Goal: Download file/media

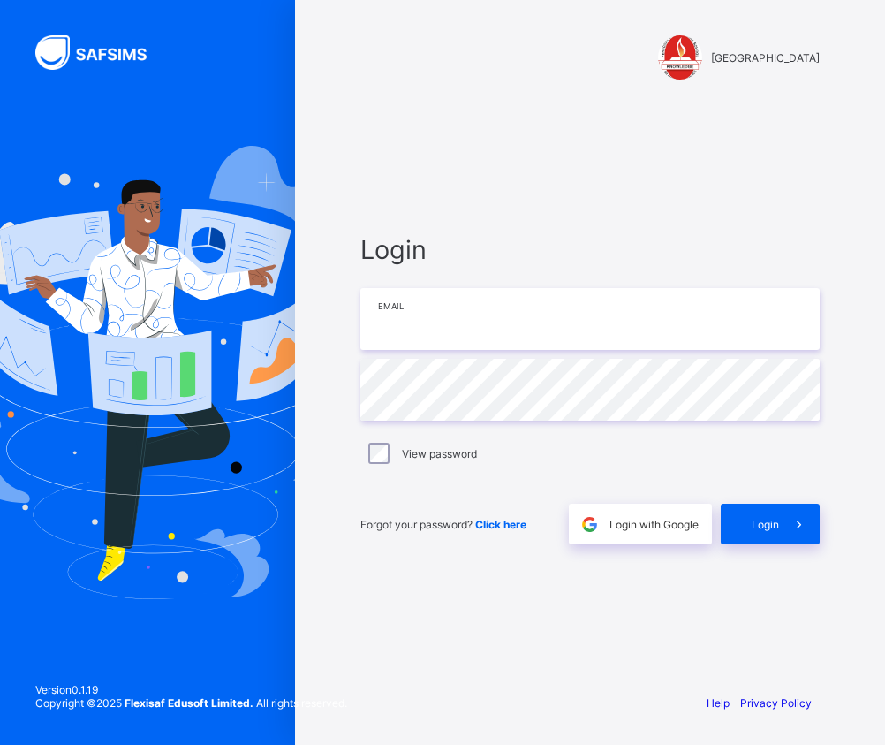
click at [499, 328] on input "email" at bounding box center [589, 319] width 459 height 62
type input "**********"
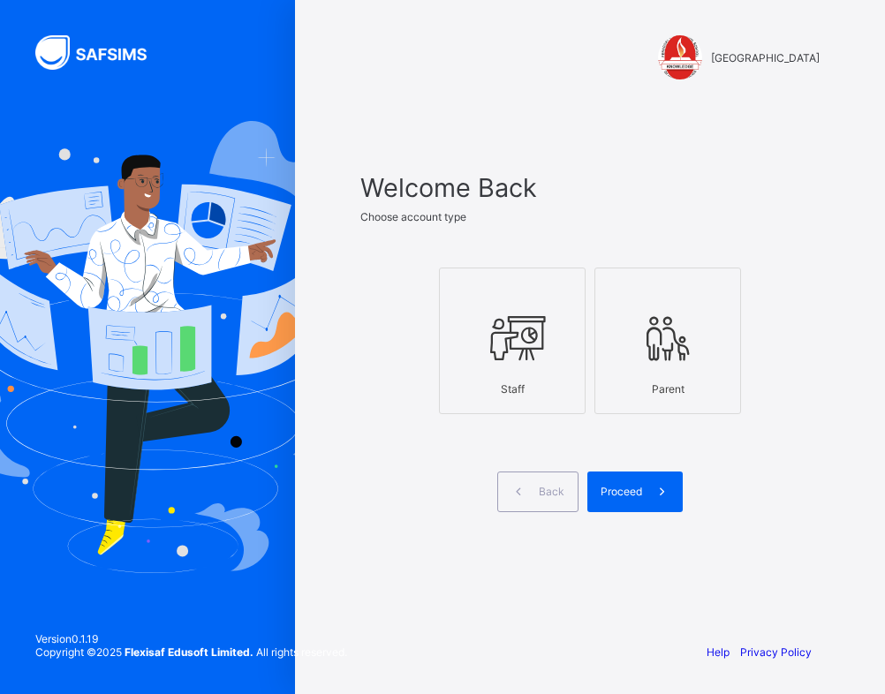
drag, startPoint x: 467, startPoint y: 310, endPoint x: 497, endPoint y: 341, distance: 43.1
click at [467, 315] on div at bounding box center [512, 339] width 127 height 70
click at [605, 485] on span "Proceed" at bounding box center [622, 491] width 42 height 13
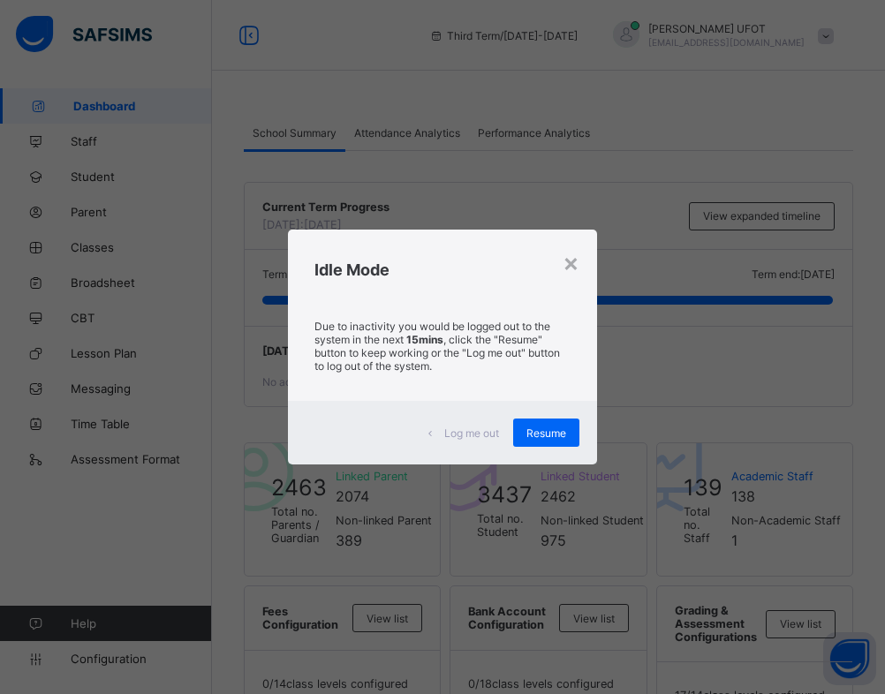
click at [525, 358] on p "Due to inactivity you would be logged out to the system in the next 15mins , cl…" at bounding box center [443, 346] width 257 height 53
click at [336, 441] on div "Log me out Resume" at bounding box center [443, 433] width 310 height 64
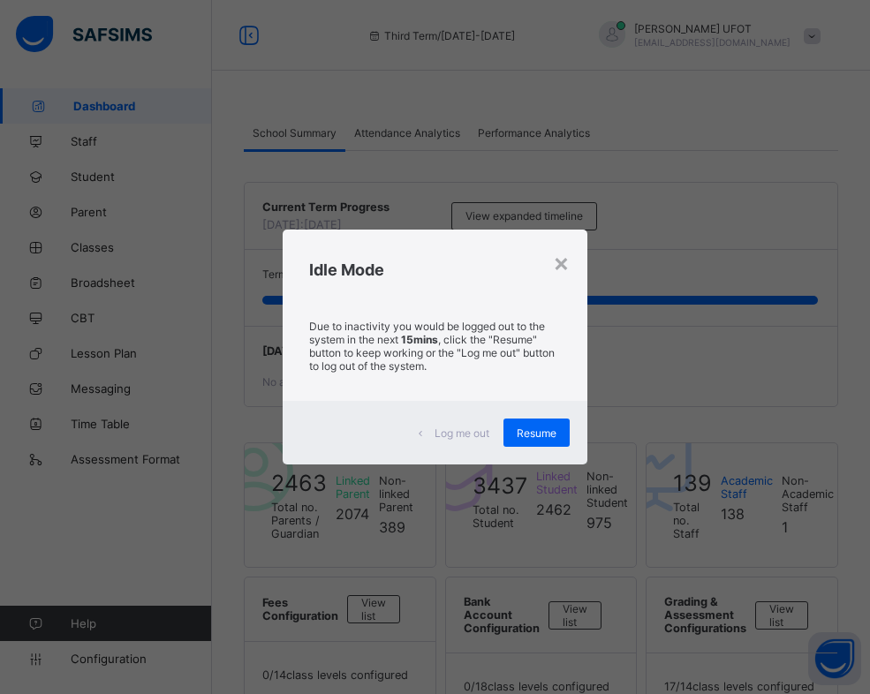
click at [216, 248] on div "× Idle Mode Due to inactivity you would be logged out to the system in the next…" at bounding box center [435, 347] width 870 height 694
click at [548, 437] on span "Resume" at bounding box center [537, 433] width 40 height 13
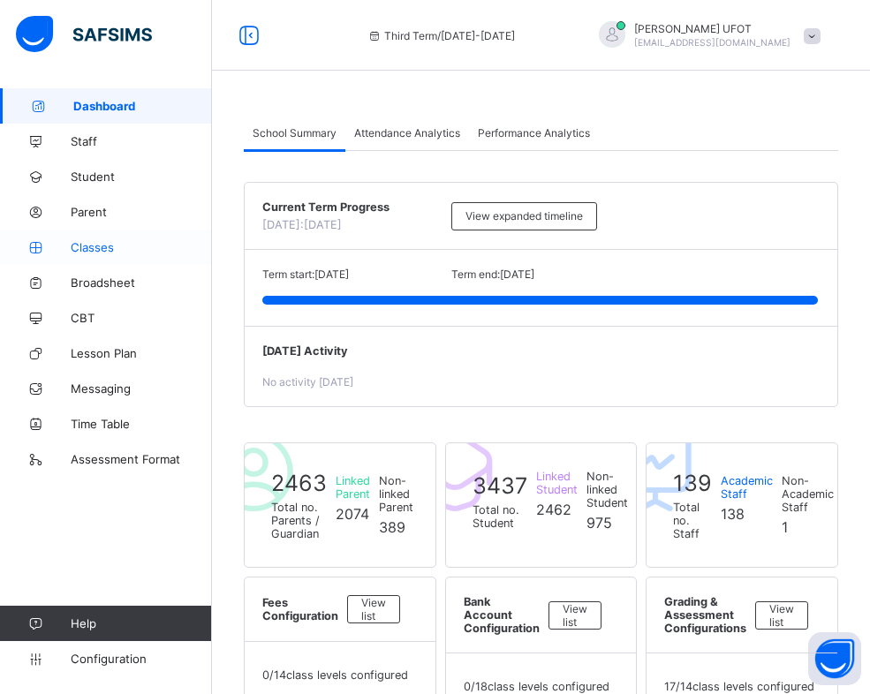
click at [95, 247] on span "Classes" at bounding box center [141, 247] width 141 height 14
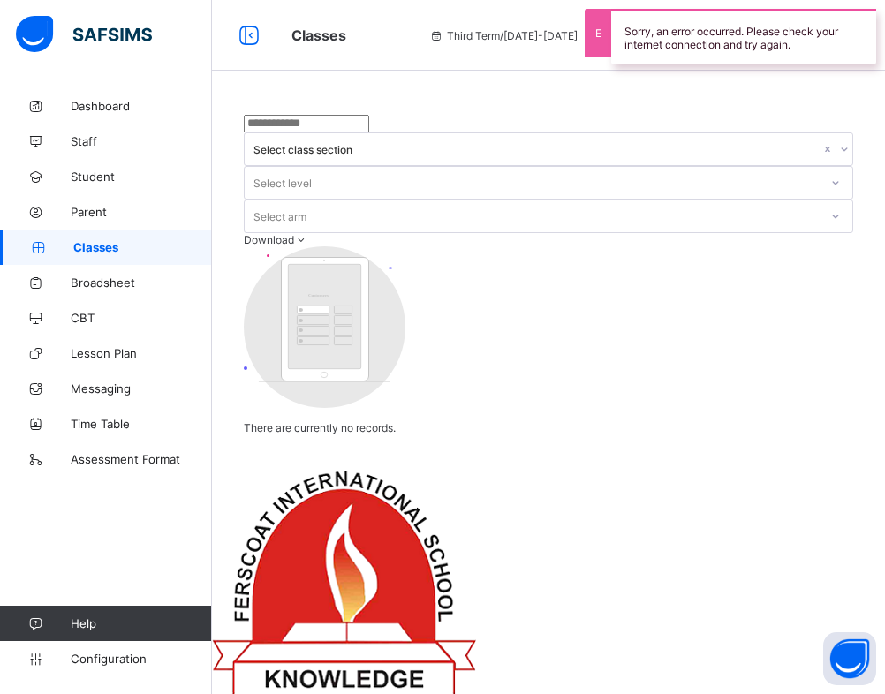
click at [732, 241] on div "Select class section Select level Select arm Download Pdf Report Excel Report C…" at bounding box center [549, 275] width 610 height 320
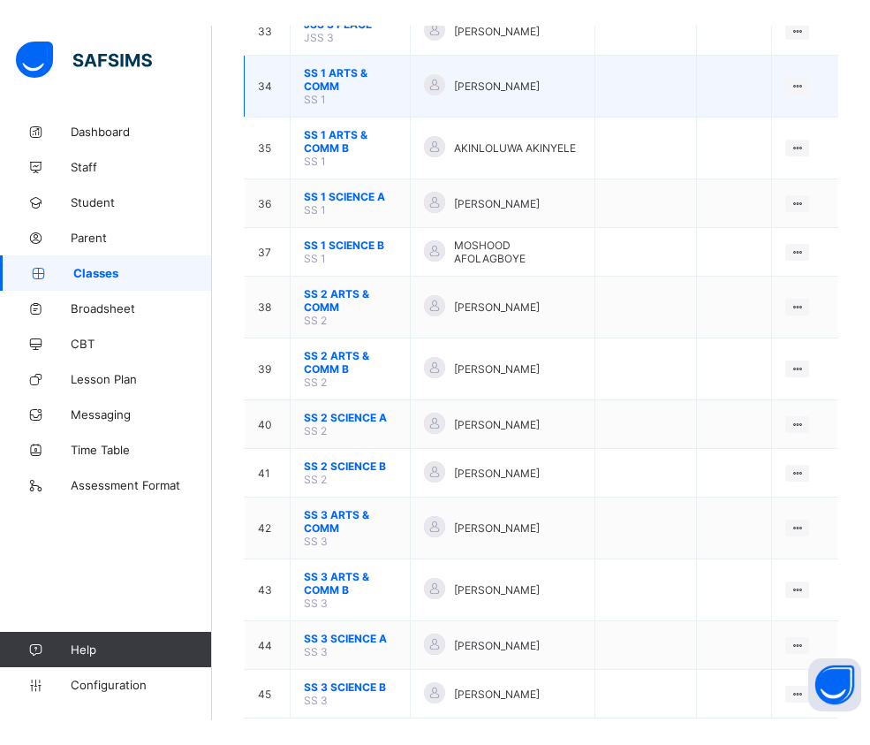
scroll to position [1787, 0]
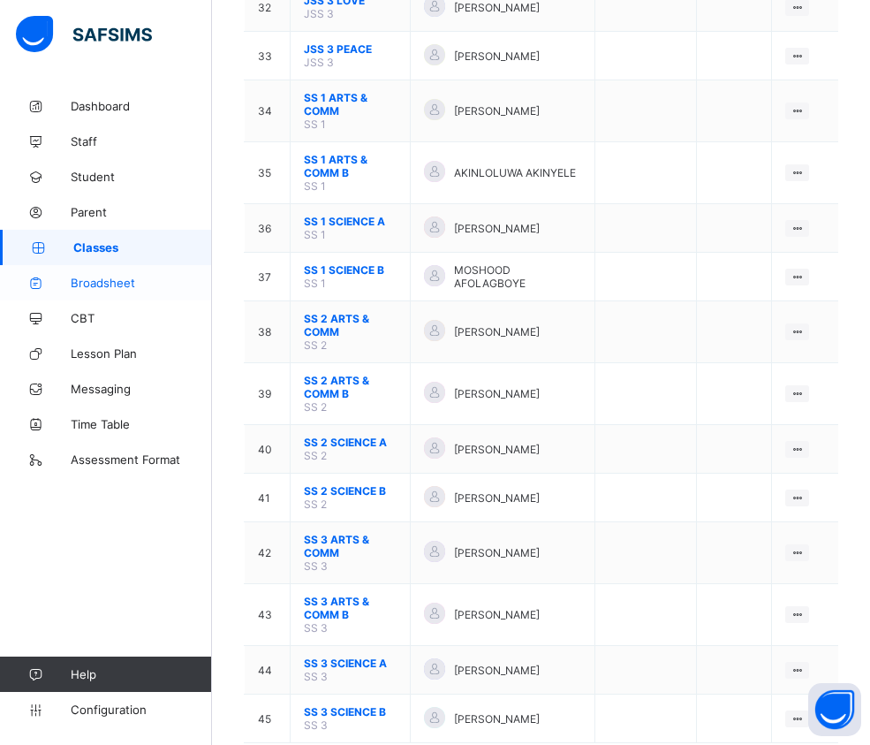
click at [110, 283] on span "Broadsheet" at bounding box center [141, 283] width 141 height 14
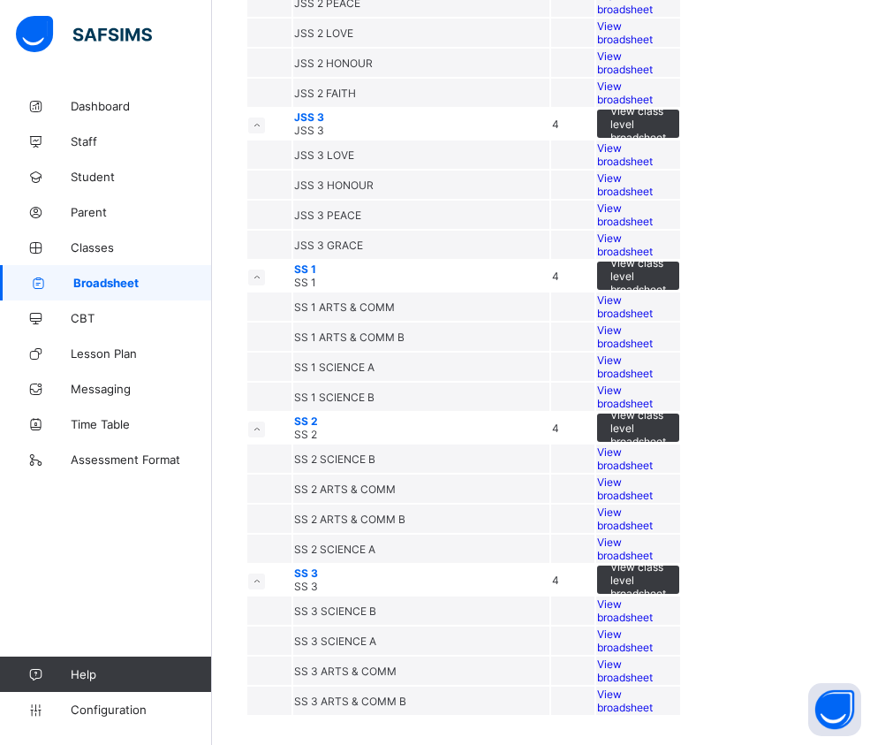
scroll to position [2412, 0]
click at [653, 535] on span "View broadsheet" at bounding box center [625, 548] width 56 height 27
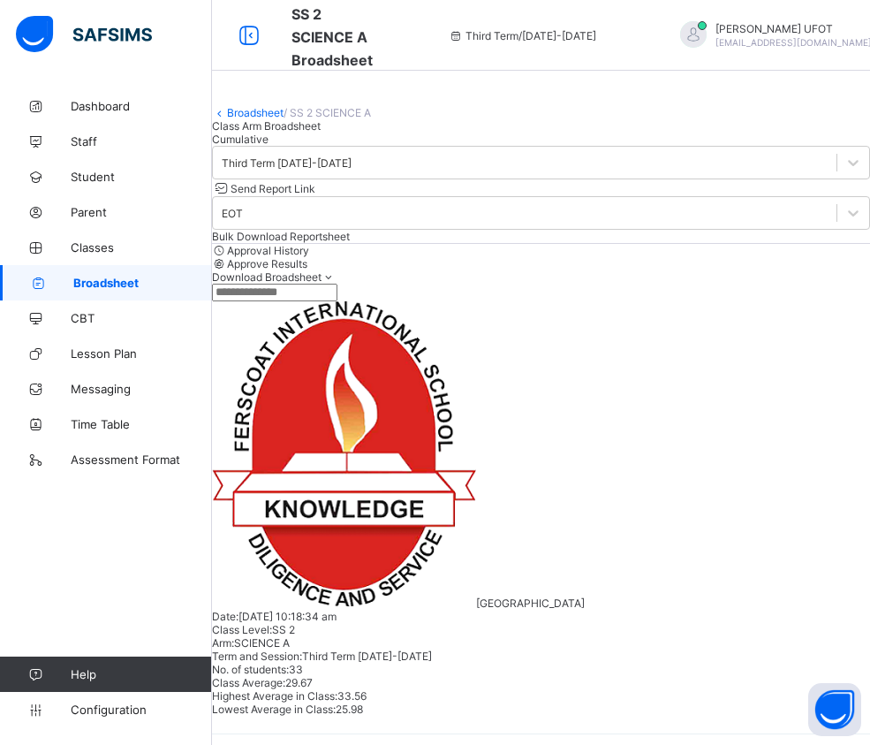
click at [269, 146] on span "Cumulative" at bounding box center [240, 139] width 57 height 13
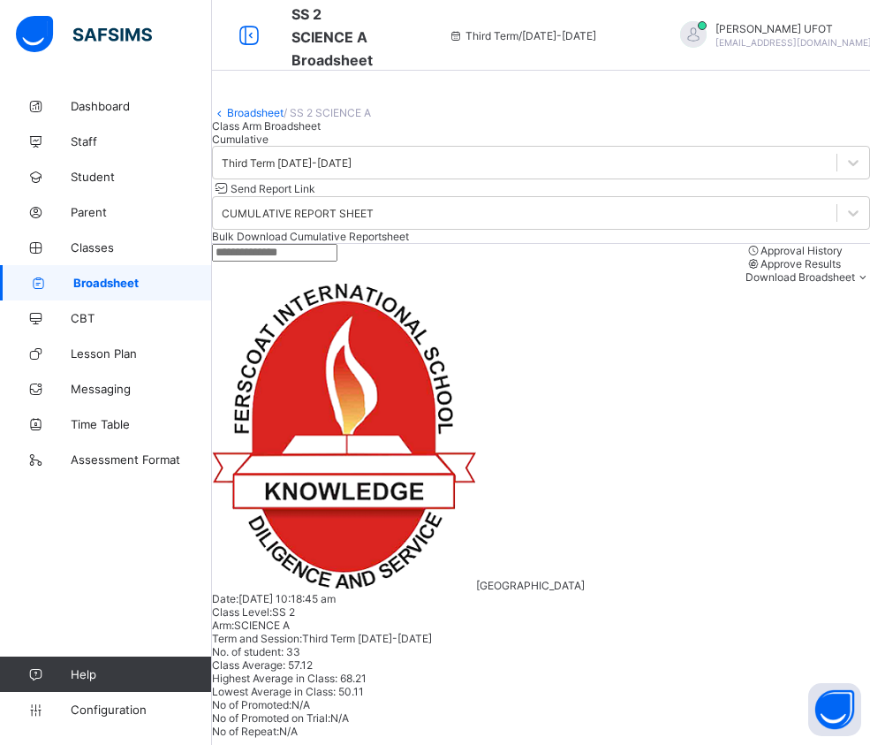
click at [409, 243] on span "Bulk Download Cumulative Reportsheet" at bounding box center [310, 236] width 197 height 13
click at [108, 277] on span "Broadsheet" at bounding box center [142, 283] width 139 height 14
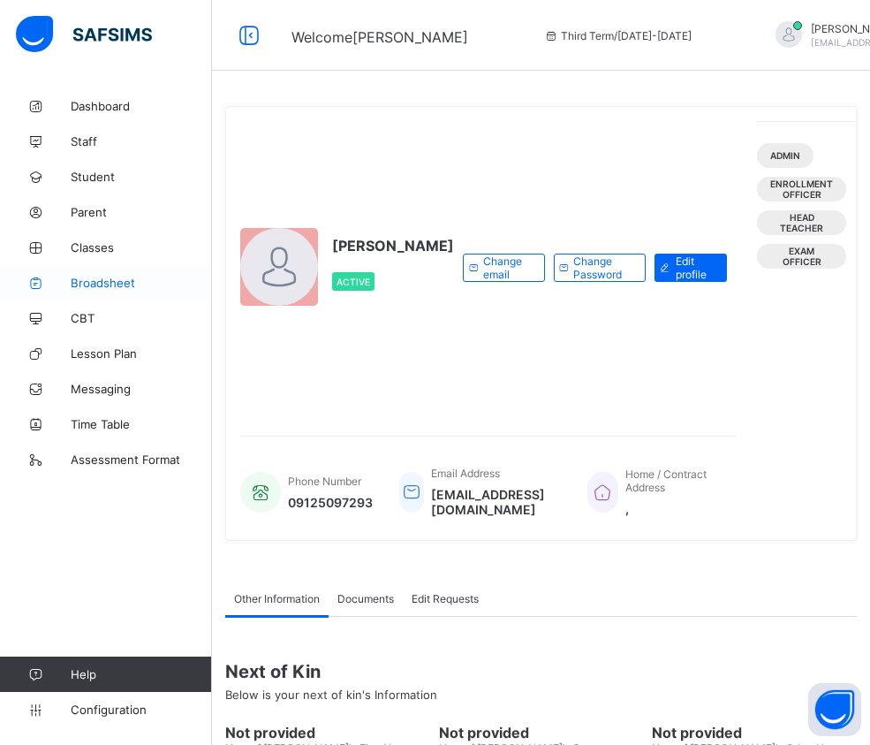
click at [120, 278] on span "Broadsheet" at bounding box center [141, 283] width 141 height 14
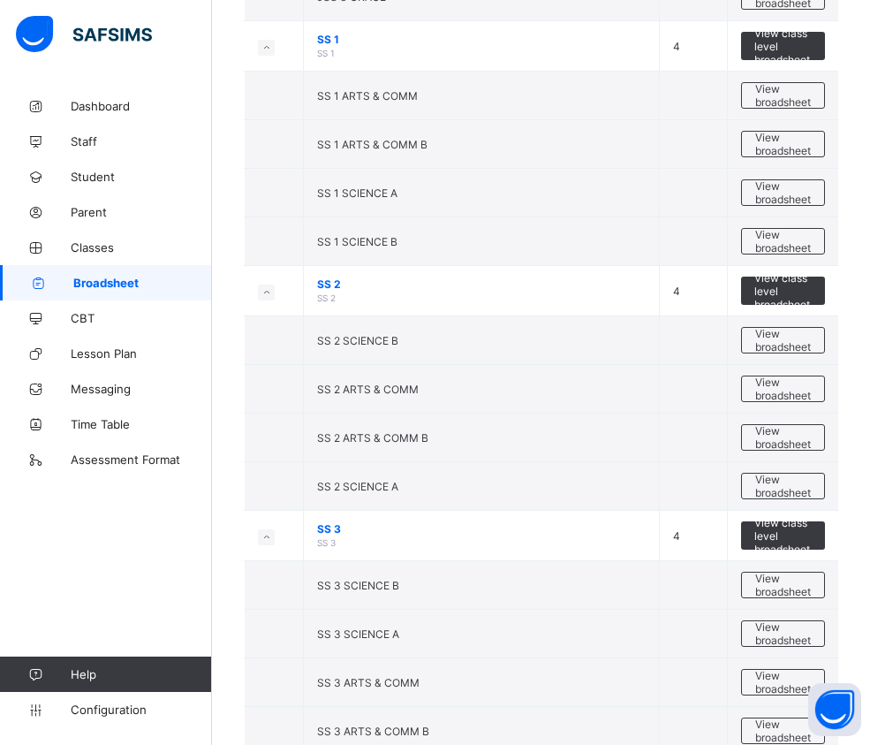
scroll to position [2412, 0]
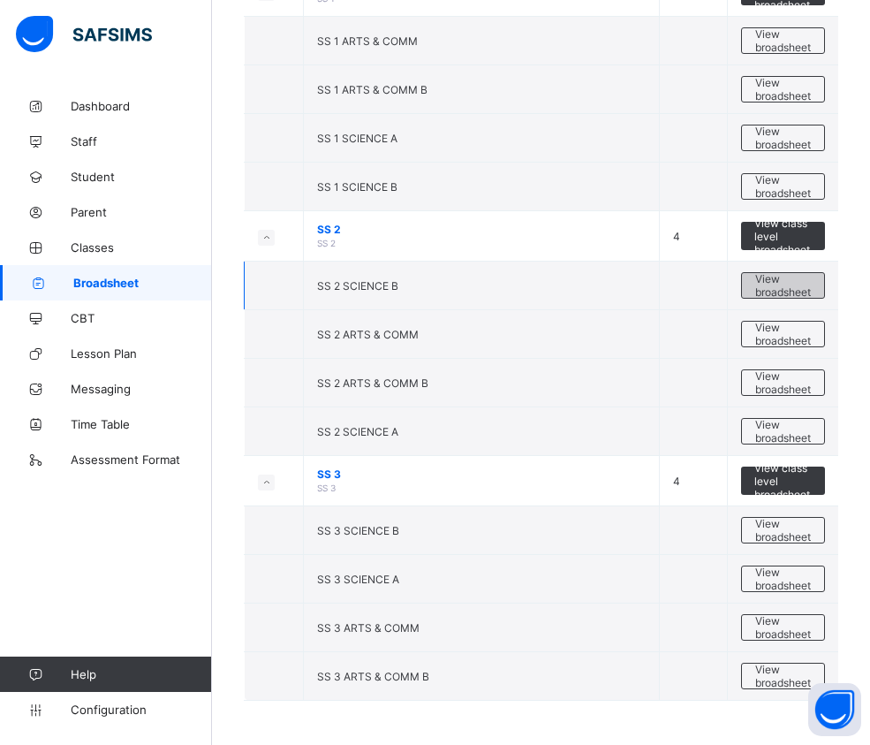
click at [805, 283] on span "View broadsheet" at bounding box center [783, 285] width 56 height 27
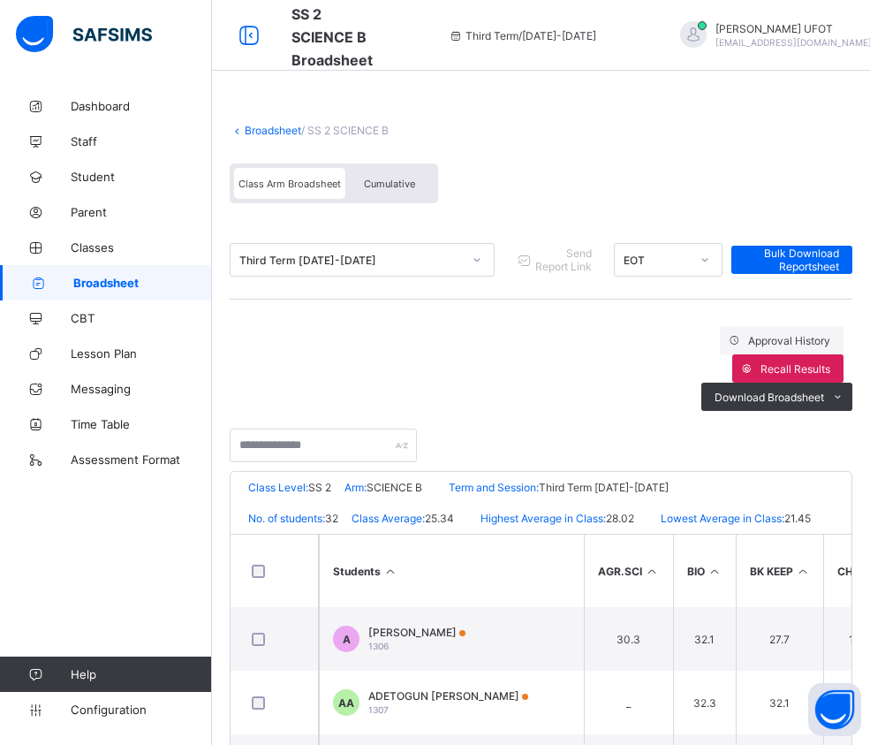
click at [366, 178] on span "Cumulative" at bounding box center [389, 184] width 51 height 12
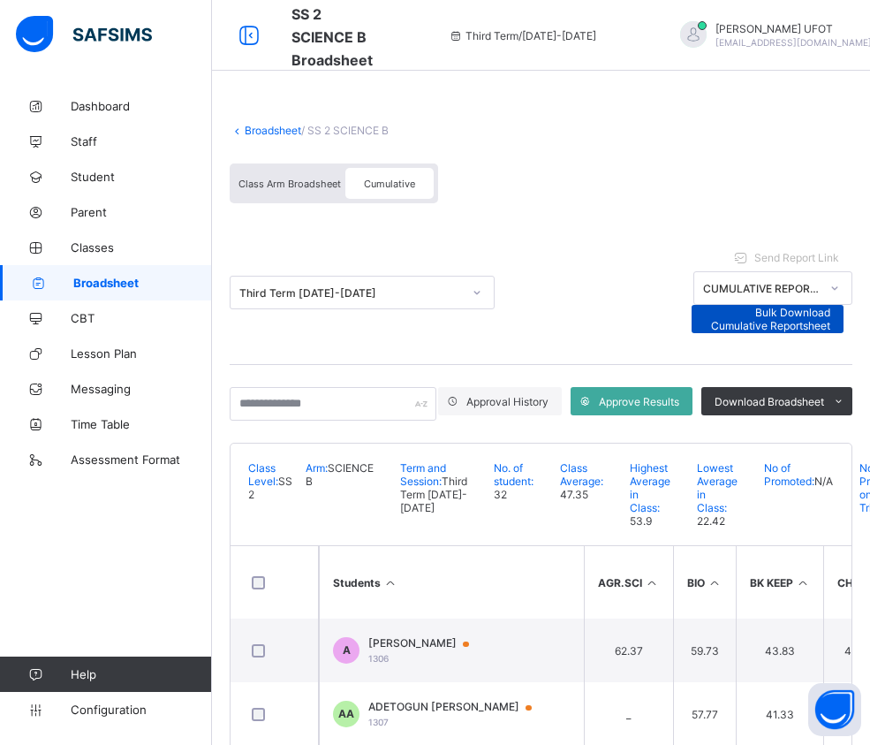
click at [843, 305] on div "Bulk Download Cumulative Reportsheet" at bounding box center [768, 319] width 153 height 28
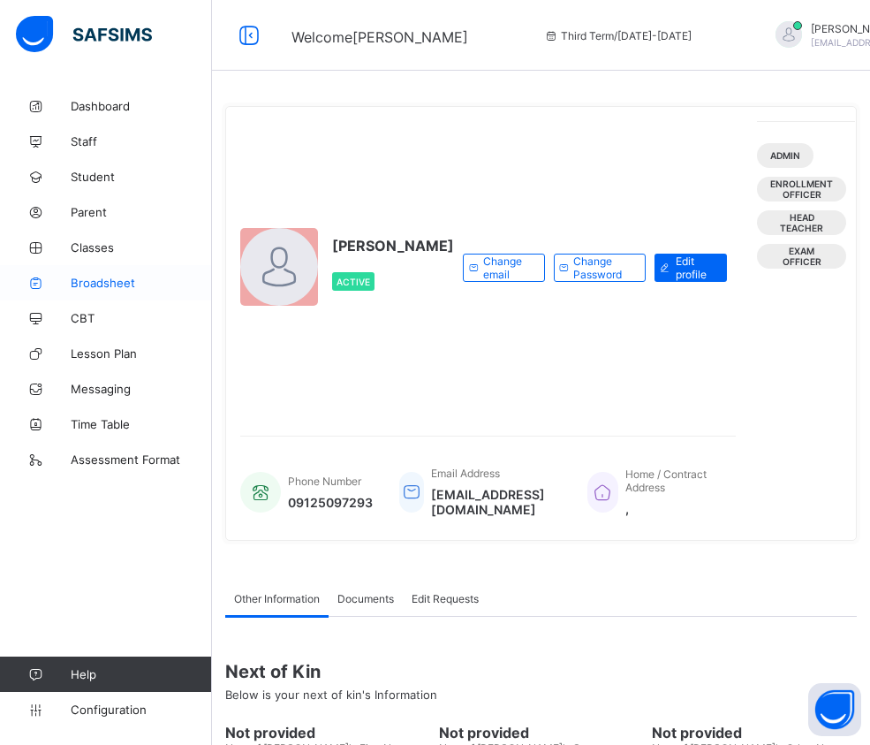
click at [109, 289] on span "Broadsheet" at bounding box center [141, 283] width 141 height 14
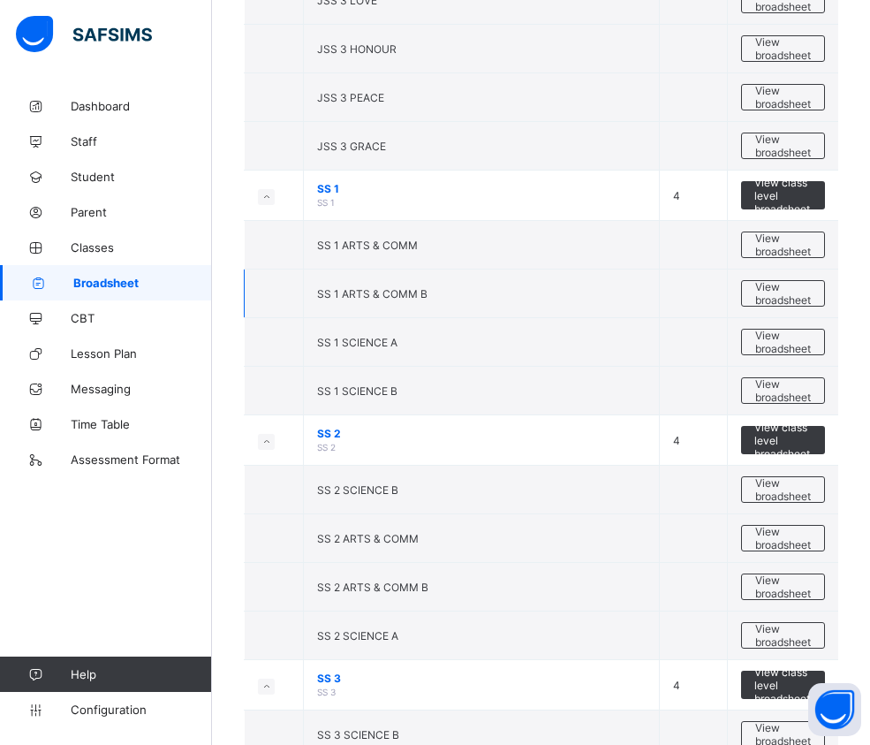
scroll to position [2209, 0]
click at [807, 535] on span "View broadsheet" at bounding box center [783, 537] width 56 height 27
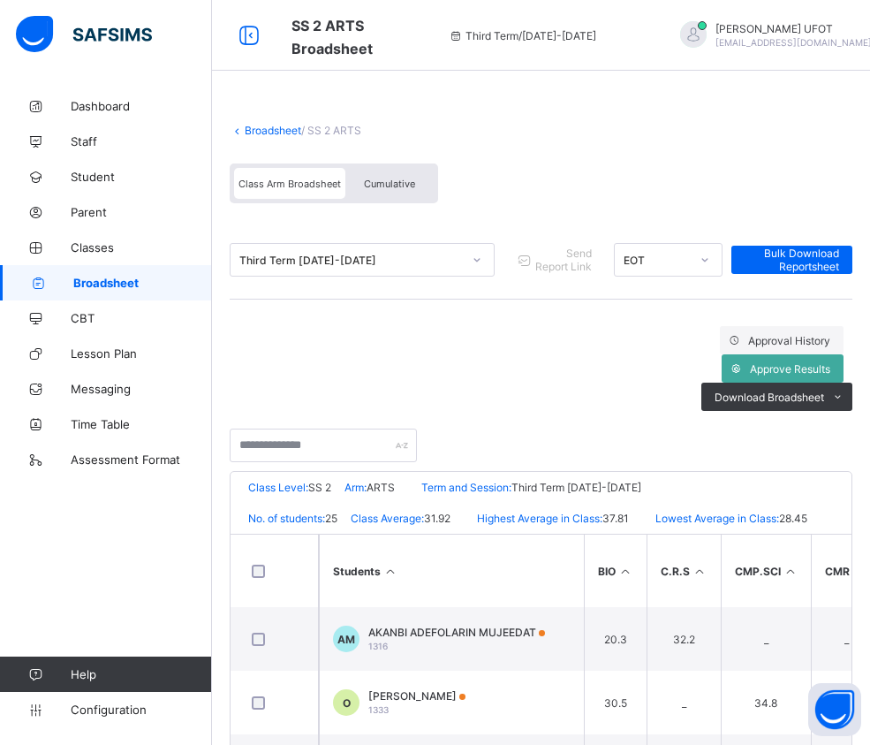
click at [407, 185] on span "Cumulative" at bounding box center [389, 184] width 51 height 12
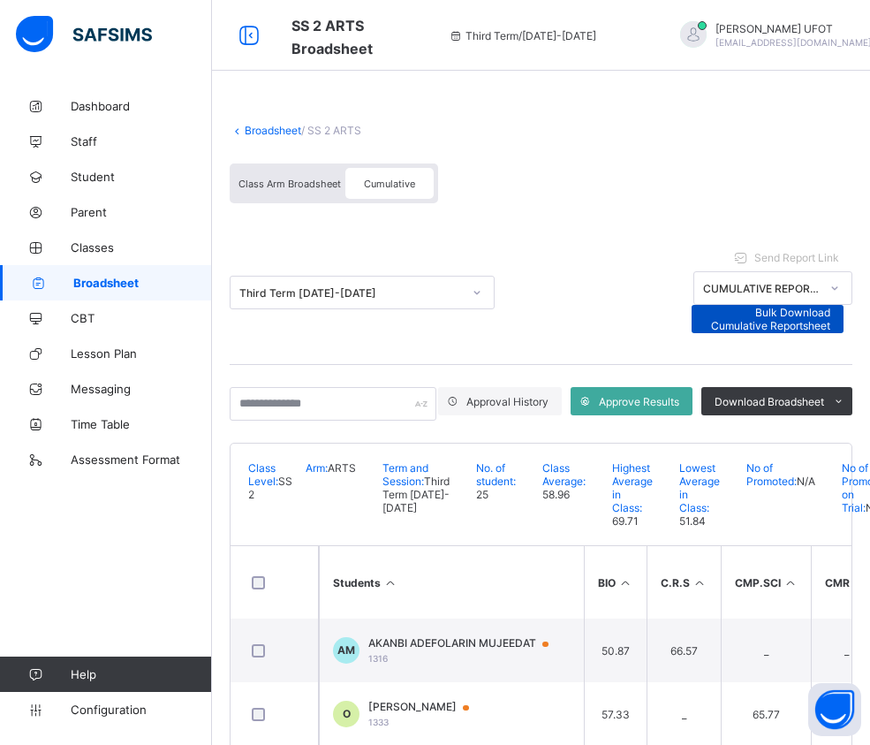
click at [831, 306] on span "Bulk Download Cumulative Reportsheet" at bounding box center [768, 319] width 126 height 27
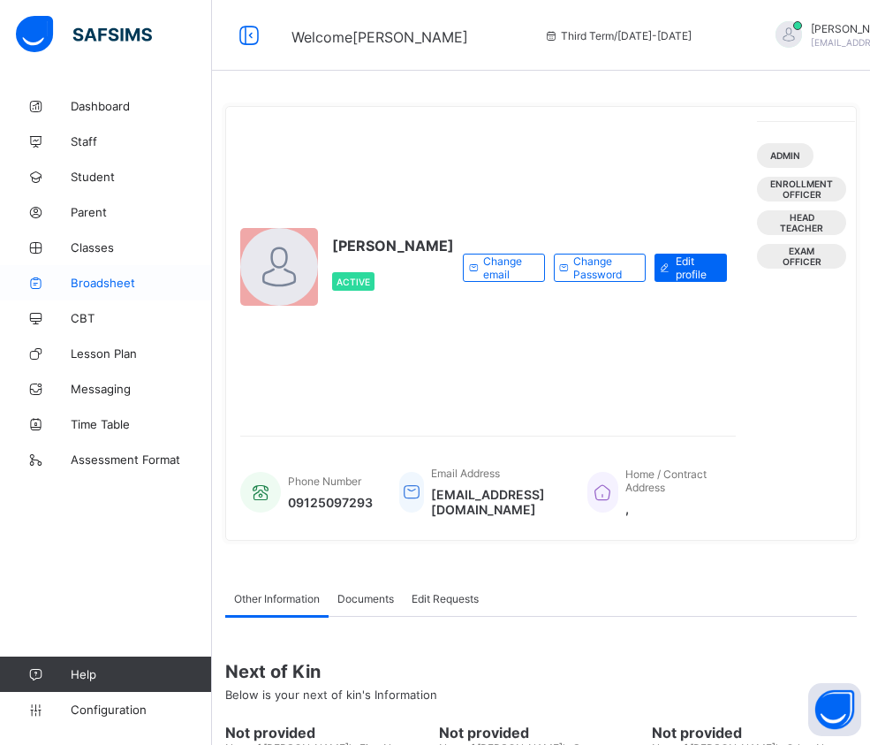
click at [119, 271] on link "Broadsheet" at bounding box center [106, 282] width 212 height 35
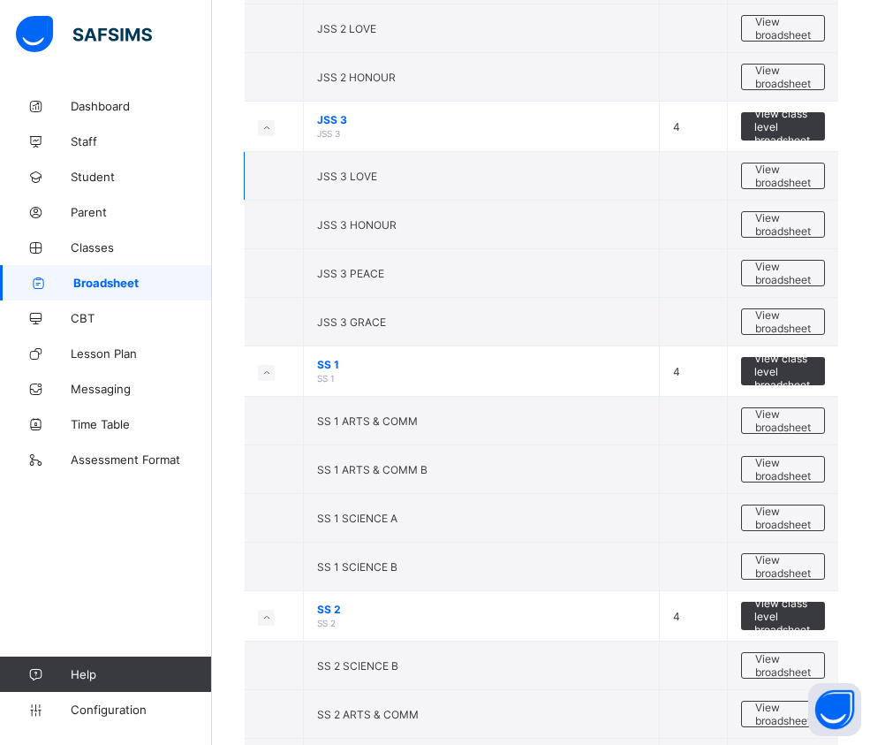
scroll to position [2412, 0]
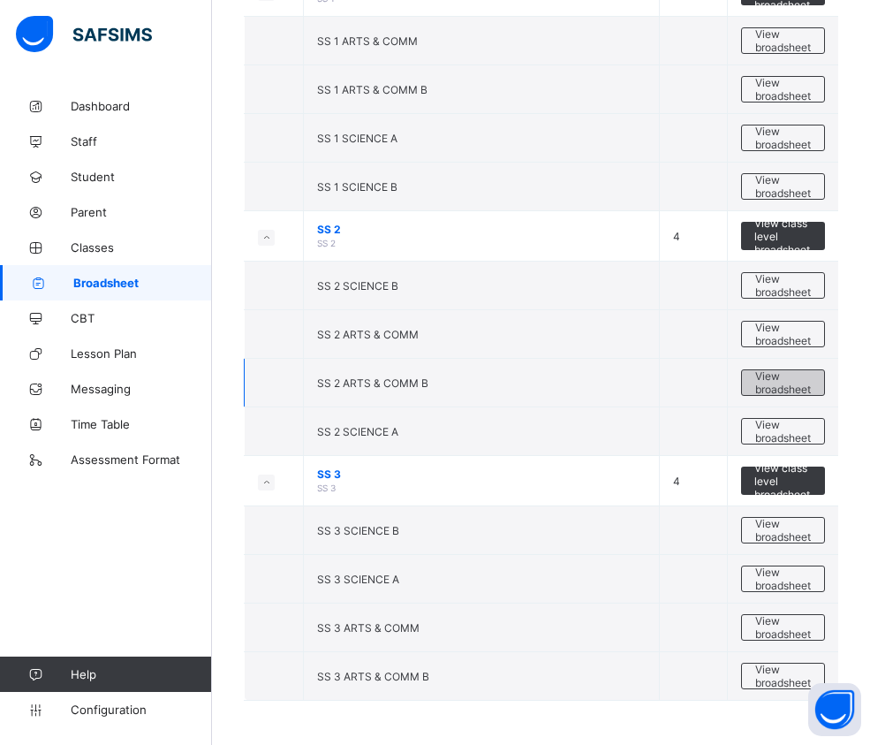
click at [788, 383] on span "View broadsheet" at bounding box center [783, 382] width 56 height 27
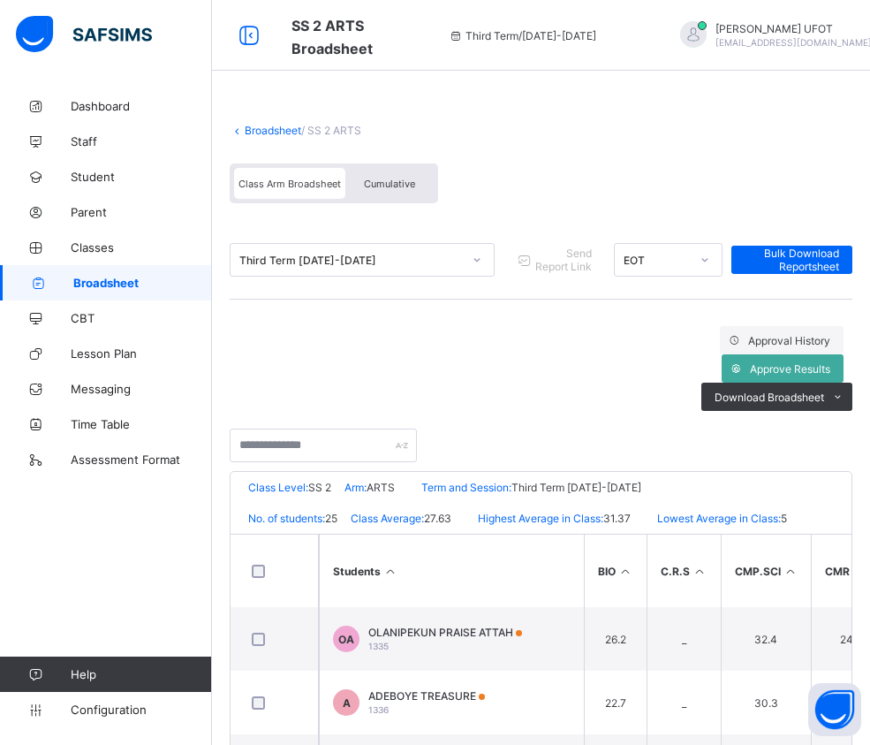
click at [387, 181] on span "Cumulative" at bounding box center [389, 184] width 51 height 12
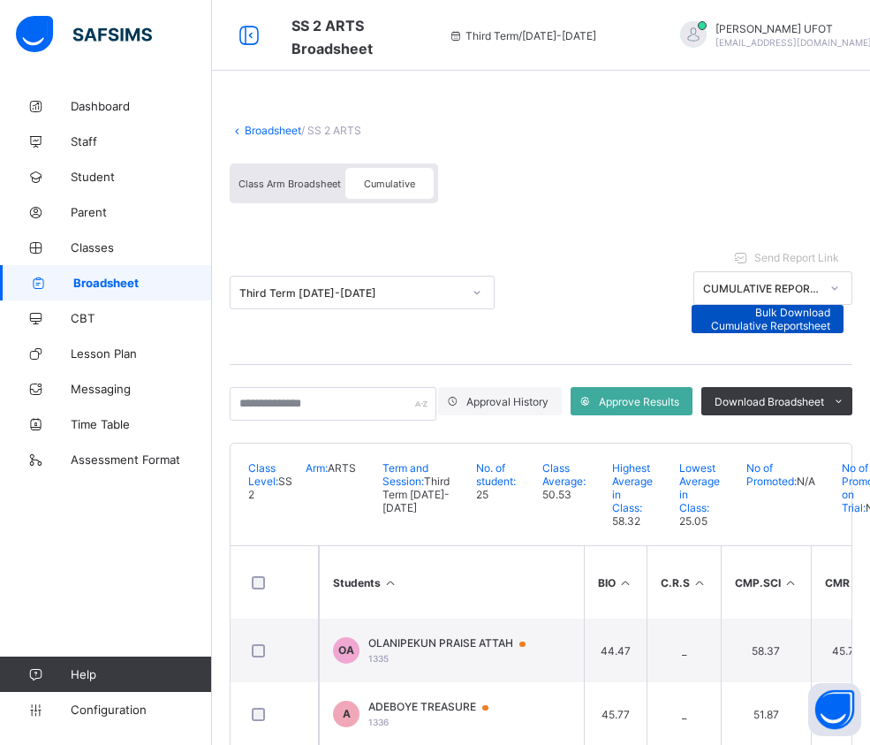
click at [831, 306] on span "Bulk Download Cumulative Reportsheet" at bounding box center [768, 319] width 126 height 27
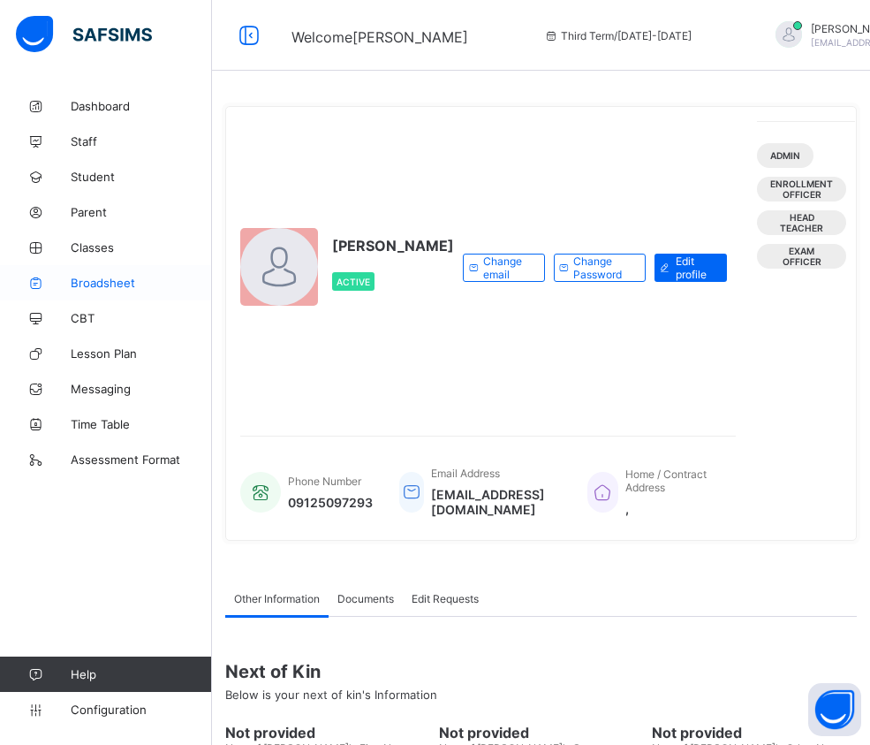
click at [140, 285] on span "Broadsheet" at bounding box center [141, 283] width 141 height 14
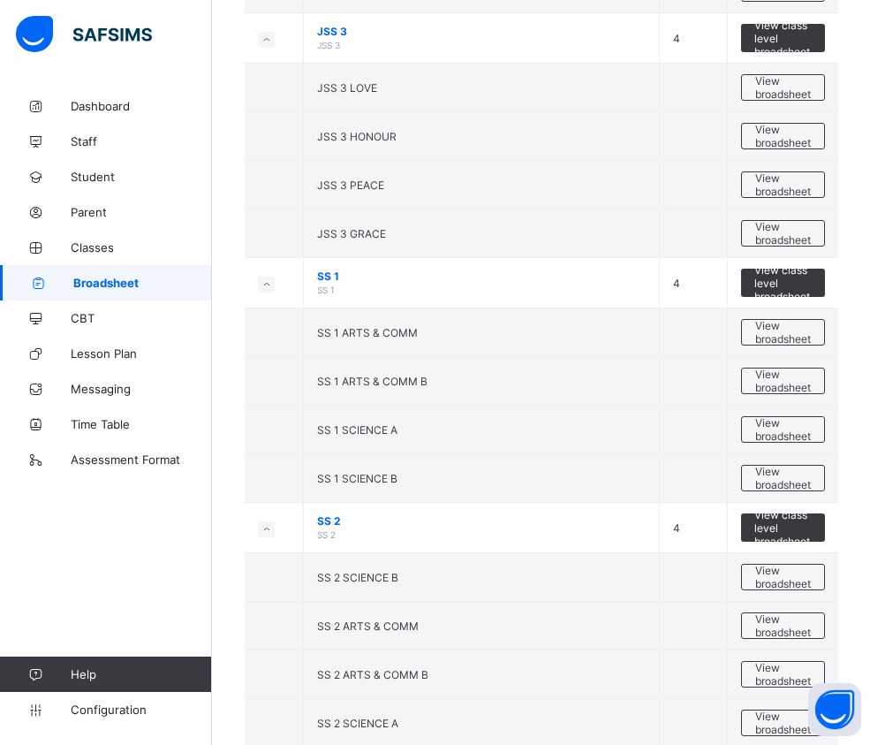
scroll to position [2412, 0]
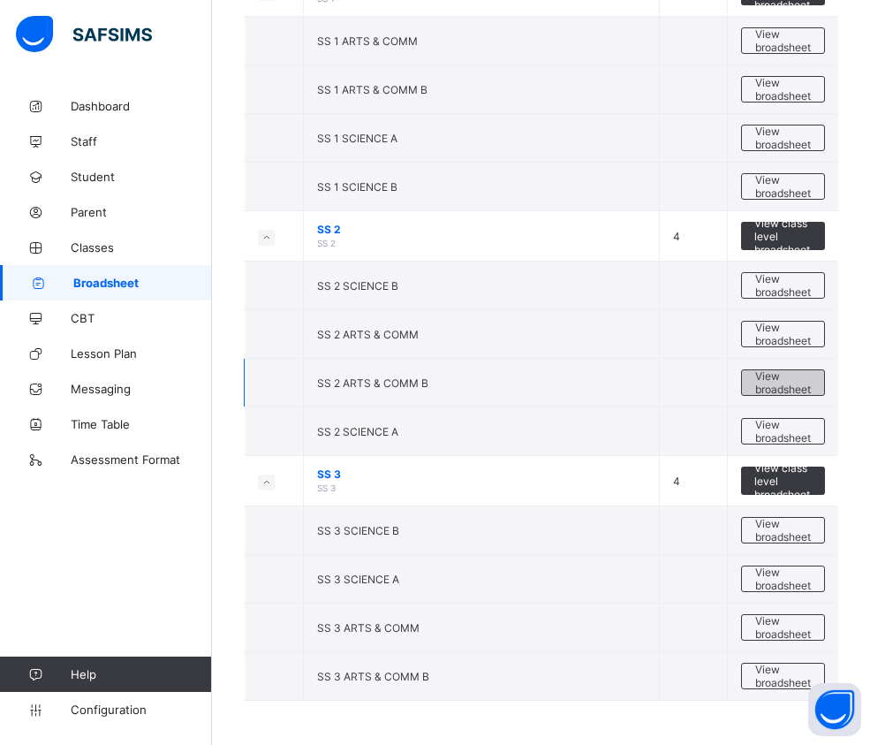
click at [811, 379] on span "View broadsheet" at bounding box center [783, 382] width 56 height 27
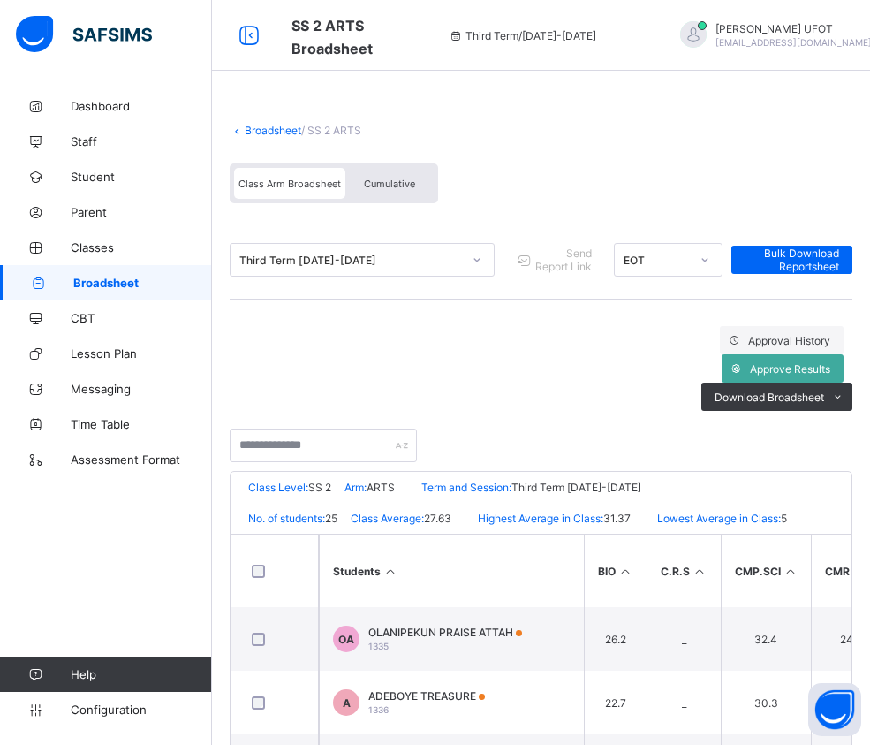
click at [273, 129] on link "Broadsheet" at bounding box center [273, 130] width 57 height 13
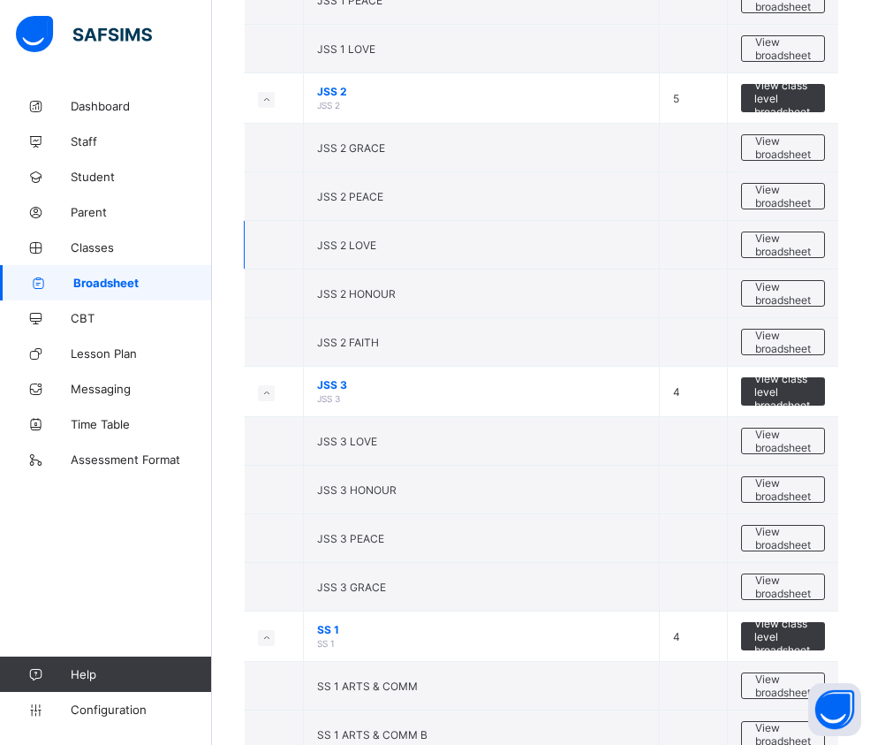
scroll to position [1414, 0]
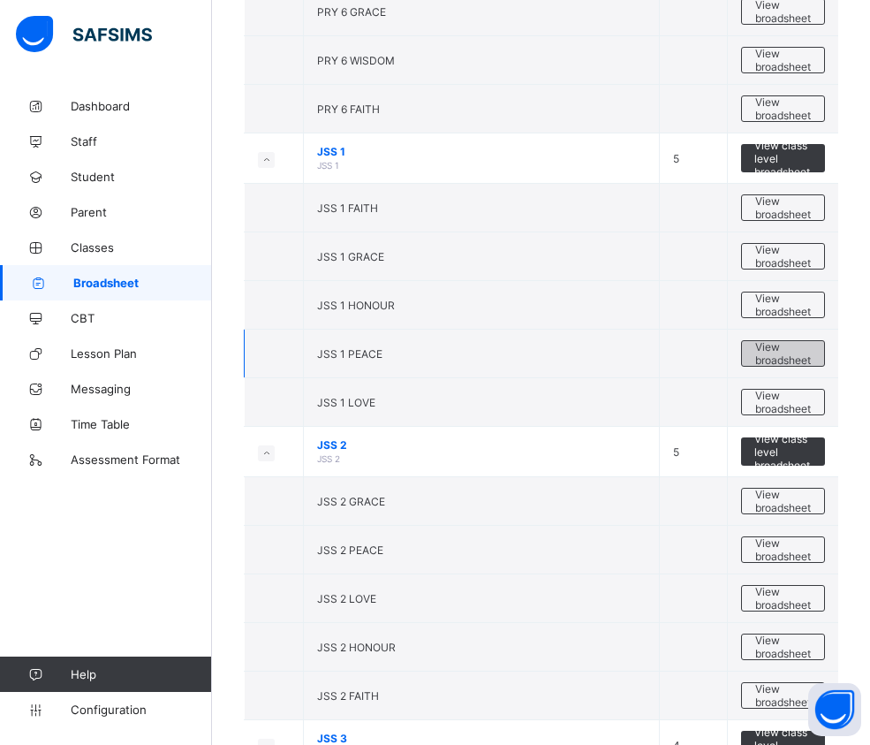
click at [785, 360] on span "View broadsheet" at bounding box center [783, 353] width 56 height 27
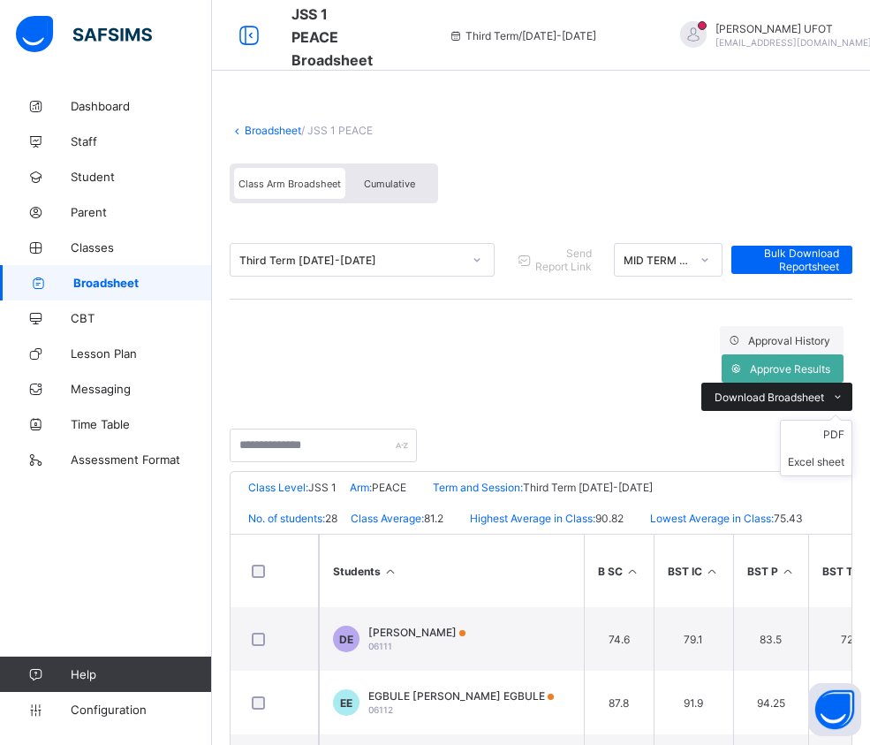
click at [758, 391] on span "Download Broadsheet" at bounding box center [770, 397] width 110 height 13
click at [400, 535] on th "Students" at bounding box center [451, 571] width 265 height 72
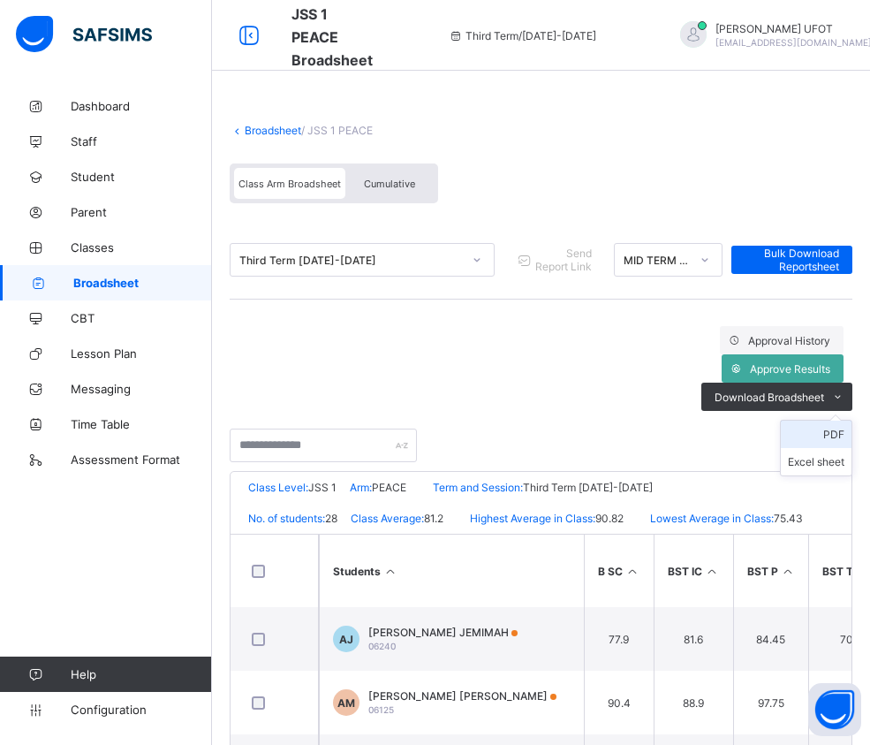
click at [846, 421] on li "PDF" at bounding box center [816, 434] width 71 height 27
click at [841, 421] on li "PDF" at bounding box center [816, 434] width 71 height 27
click at [268, 131] on link "Broadsheet" at bounding box center [273, 130] width 57 height 13
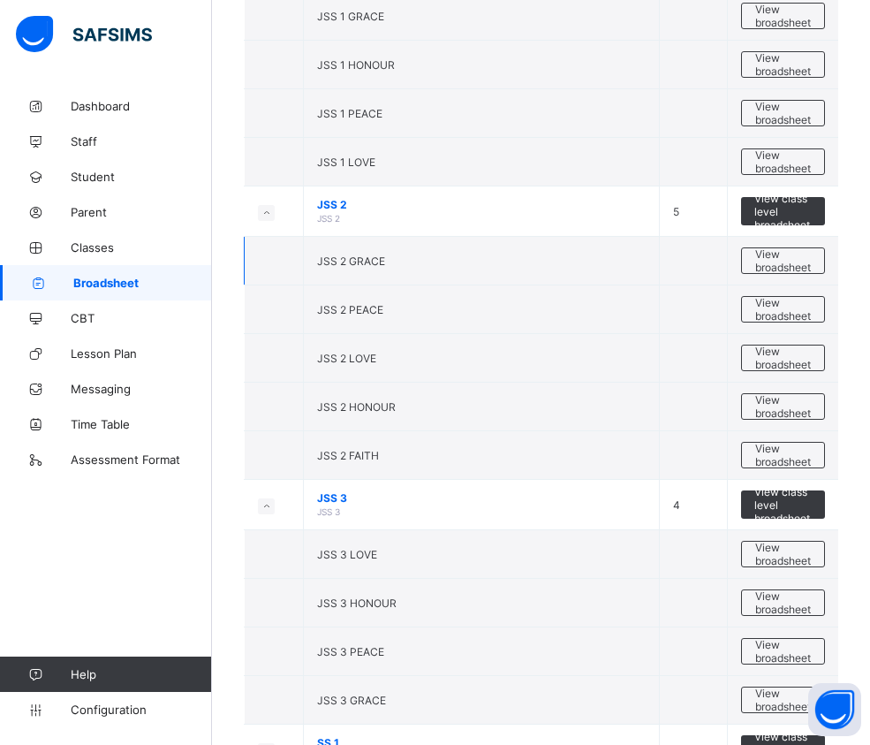
scroll to position [1855, 0]
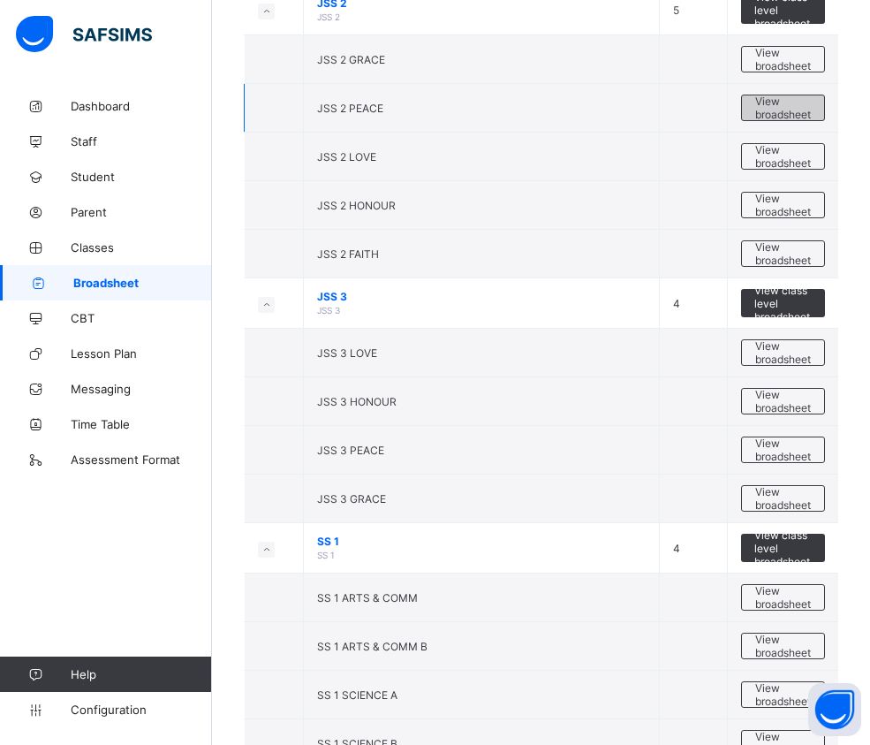
click at [809, 98] on span "View broadsheet" at bounding box center [783, 108] width 56 height 27
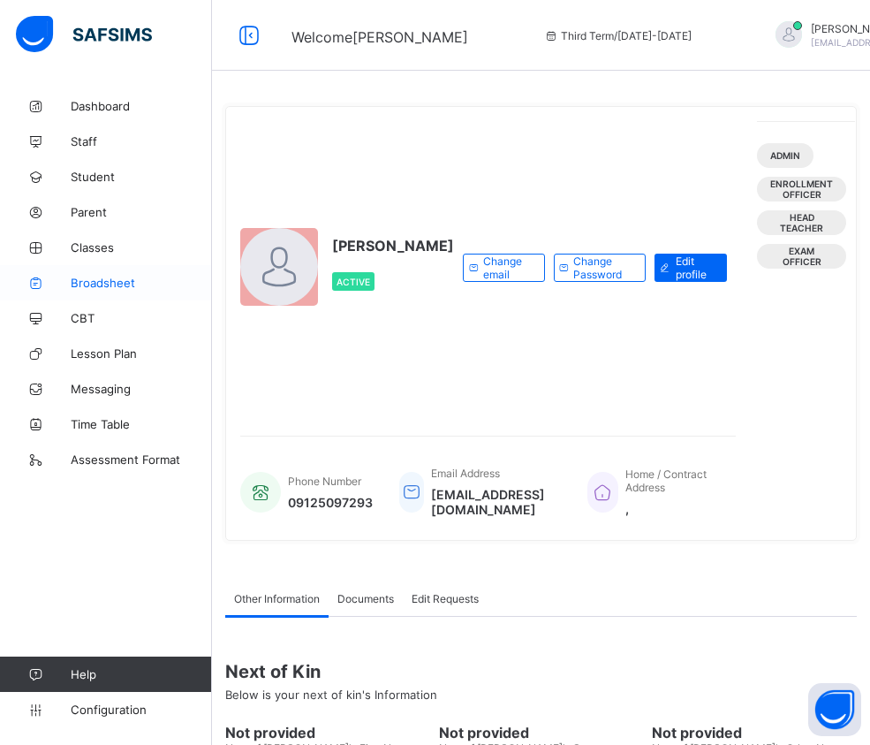
click at [77, 281] on span "Broadsheet" at bounding box center [141, 283] width 141 height 14
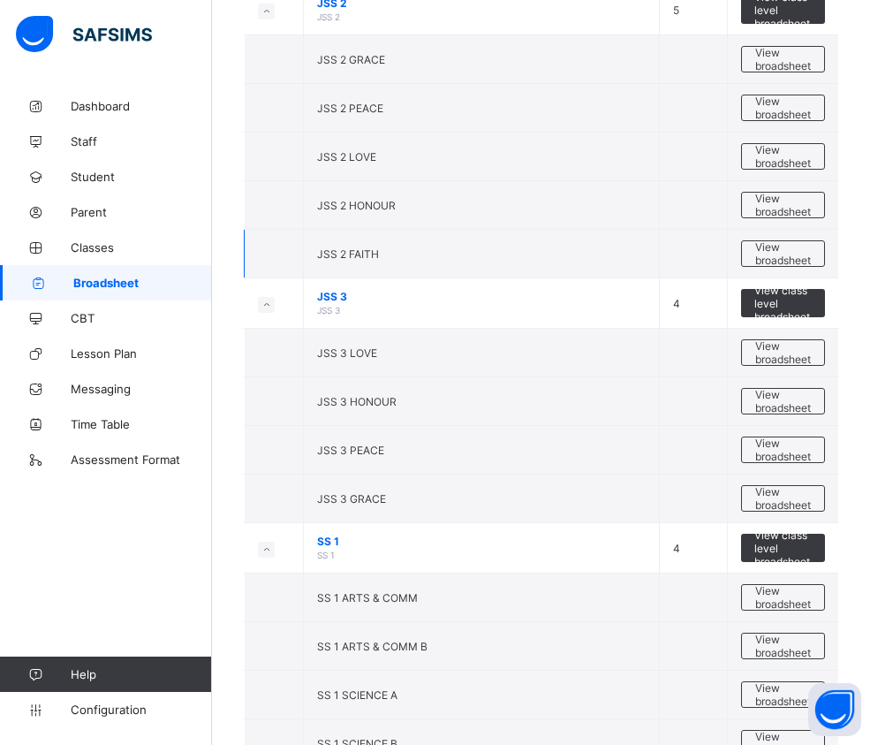
scroll to position [1590, 0]
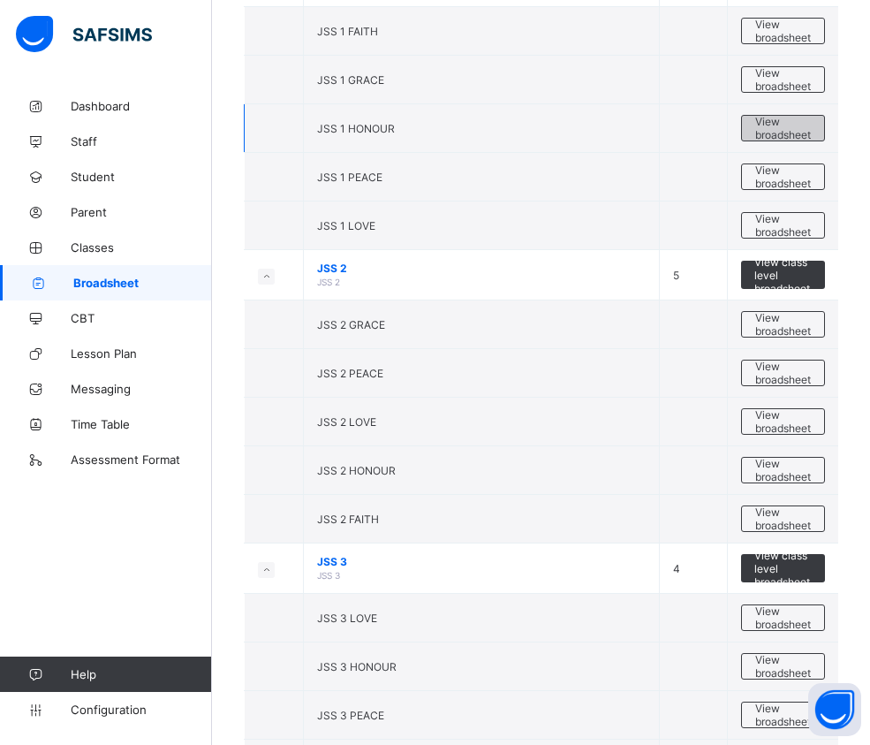
click at [781, 126] on span "View broadsheet" at bounding box center [783, 128] width 56 height 27
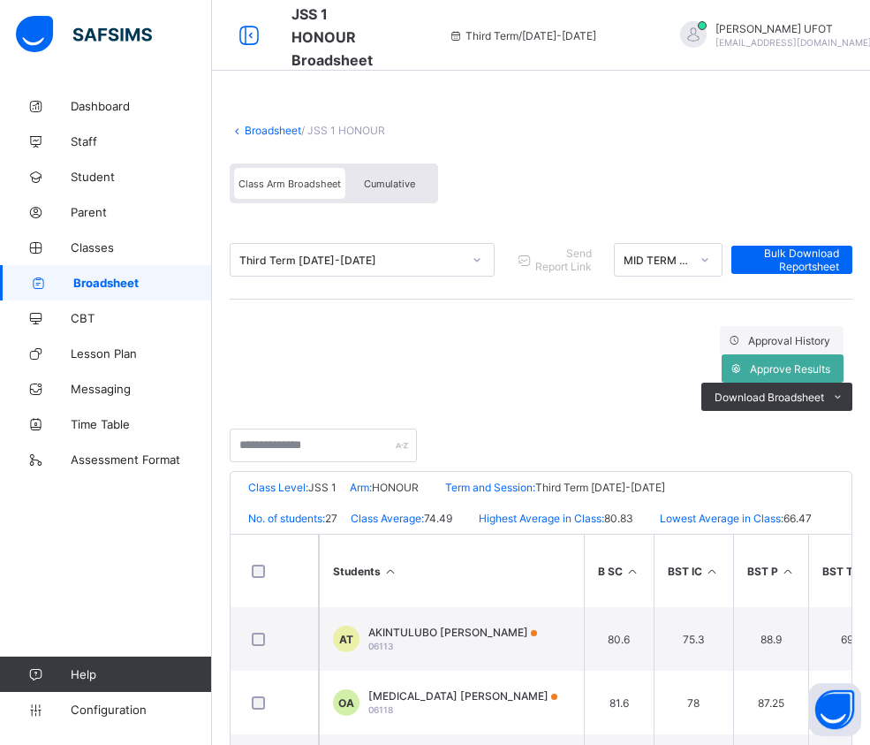
click at [398, 565] on icon at bounding box center [390, 571] width 15 height 13
click at [720, 268] on div at bounding box center [705, 260] width 30 height 28
click at [389, 565] on icon at bounding box center [390, 571] width 15 height 13
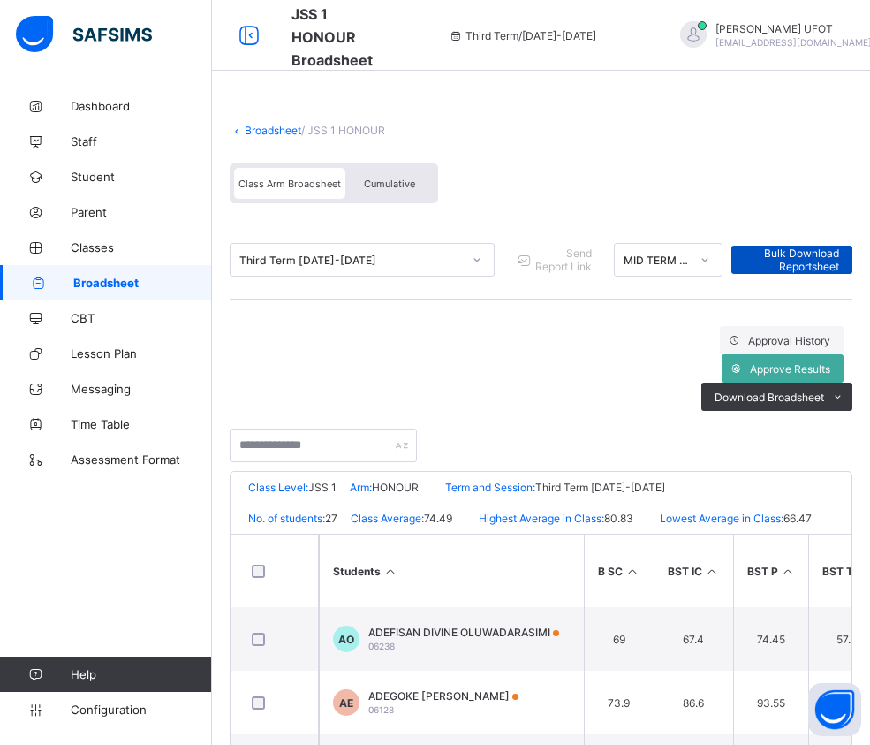
click at [846, 252] on div "Bulk Download Reportsheet" at bounding box center [792, 260] width 121 height 28
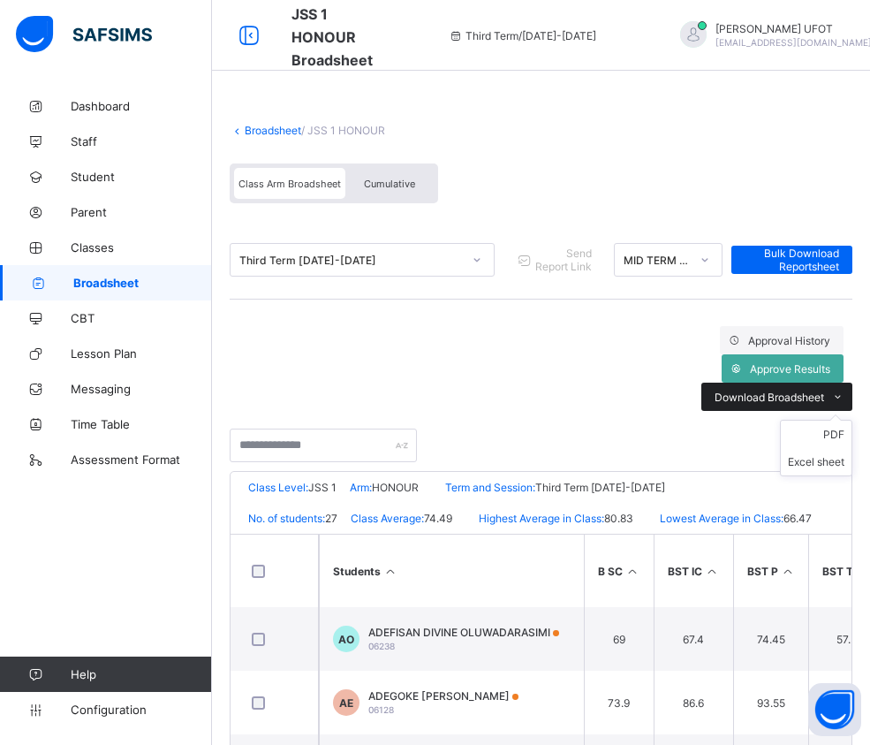
drag, startPoint x: 768, startPoint y: 345, endPoint x: 781, endPoint y: 351, distance: 14.3
click at [770, 391] on span "Download Broadsheet" at bounding box center [770, 397] width 110 height 13
click at [837, 421] on li "PDF" at bounding box center [816, 434] width 71 height 27
click at [270, 133] on link "Broadsheet" at bounding box center [273, 130] width 57 height 13
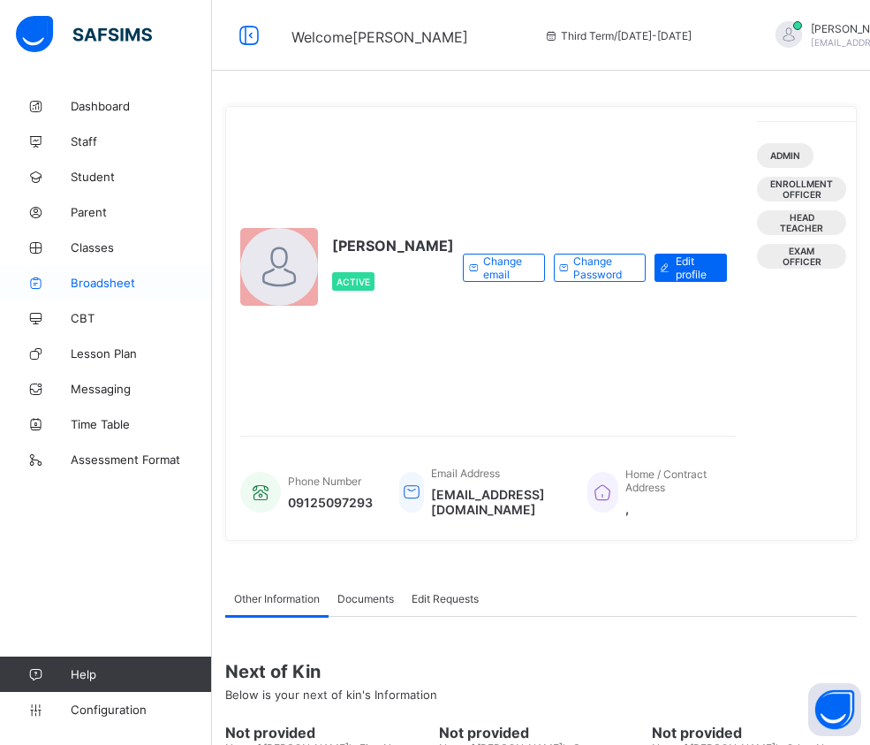
click at [72, 277] on span "Broadsheet" at bounding box center [141, 283] width 141 height 14
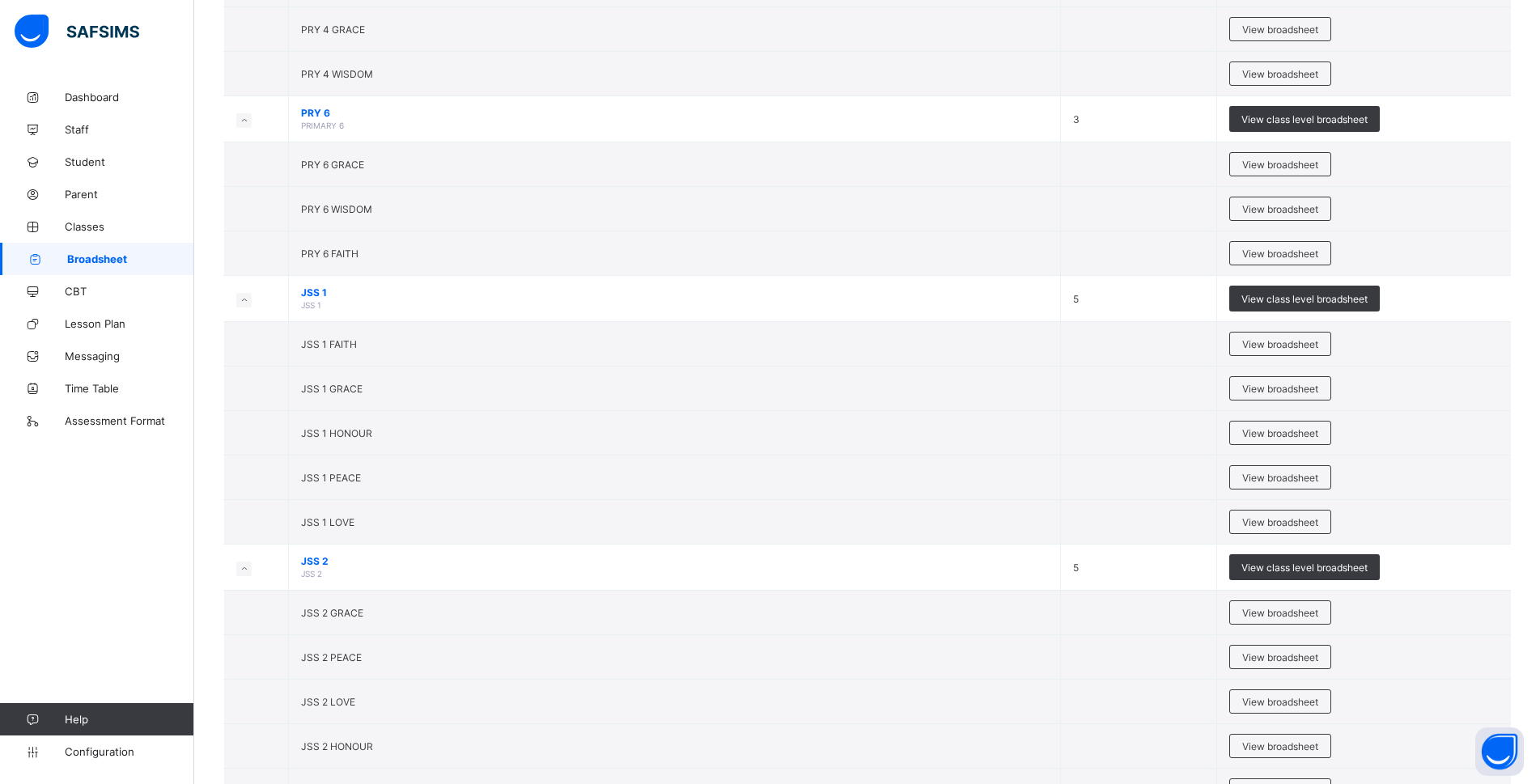
scroll to position [1295, 0]
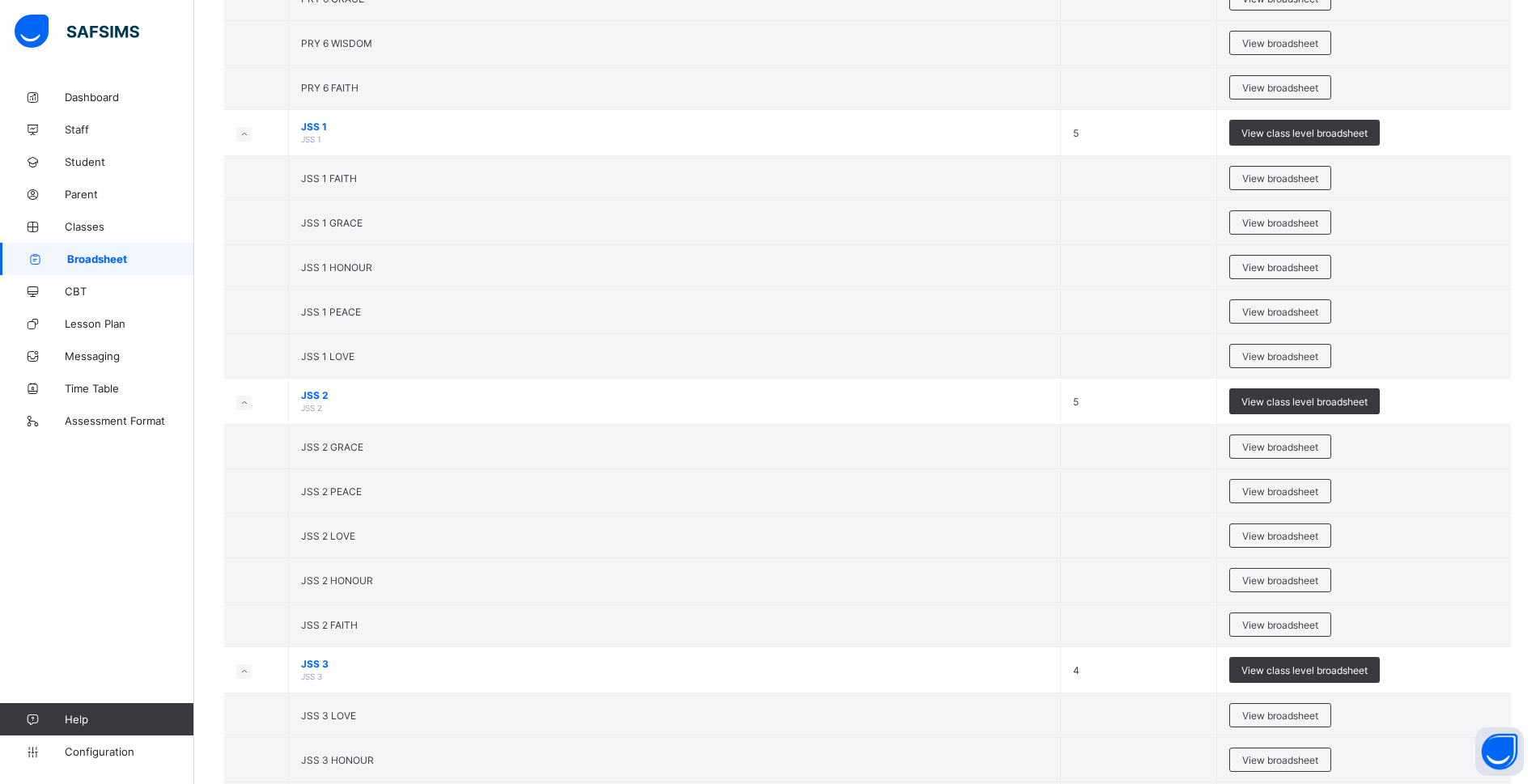
click at [796, 223] on span "View broadsheet" at bounding box center [1280, 223] width 76 height 12
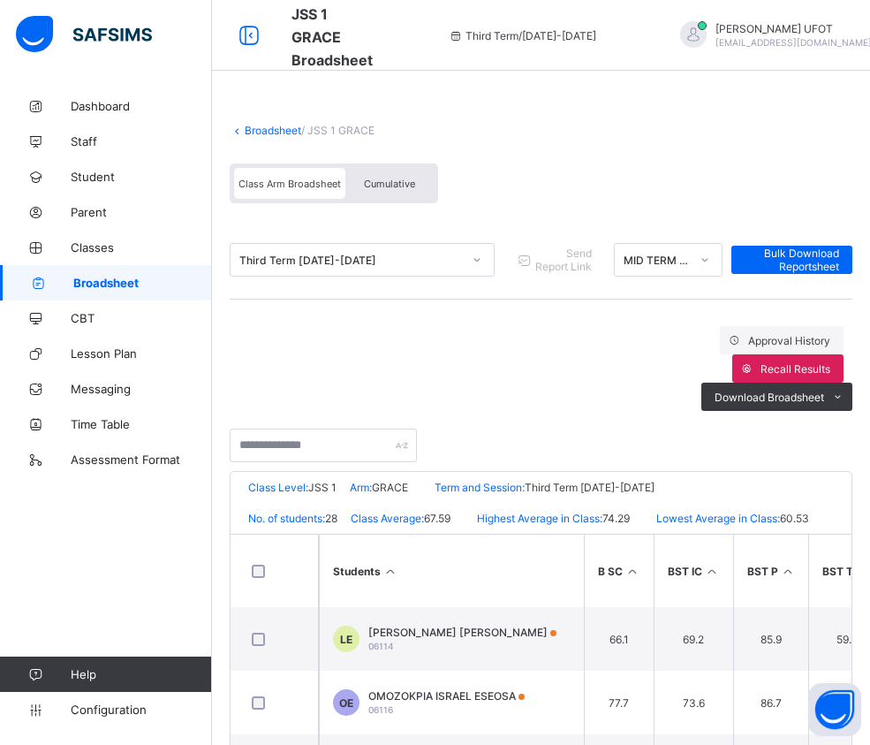
click at [406, 535] on th "Students" at bounding box center [451, 571] width 265 height 72
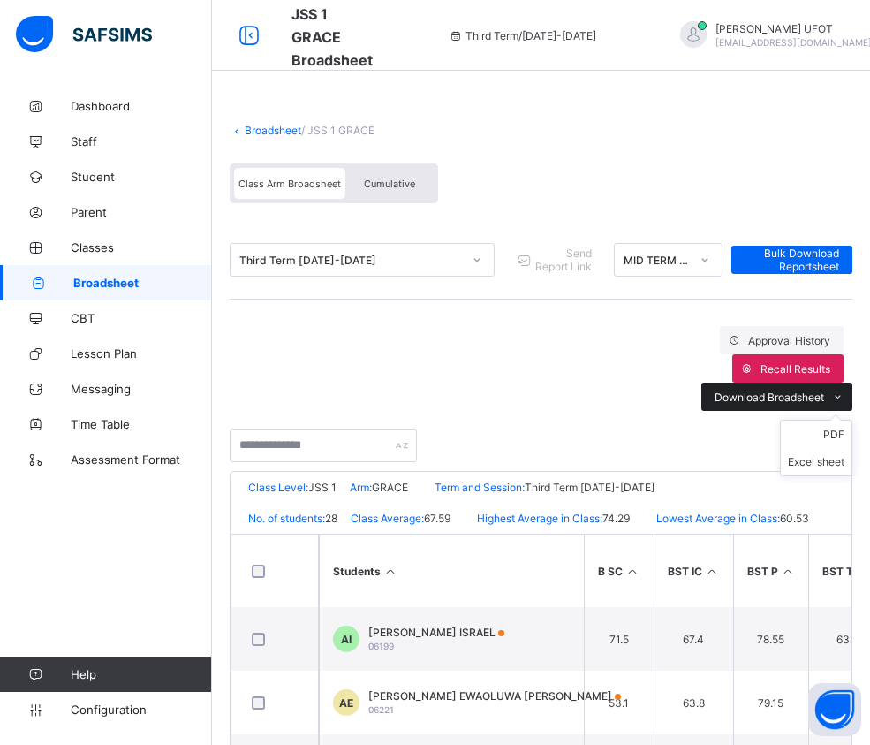
click at [779, 391] on span "Download Broadsheet" at bounding box center [770, 397] width 110 height 13
click at [835, 421] on li "PDF" at bounding box center [816, 434] width 71 height 27
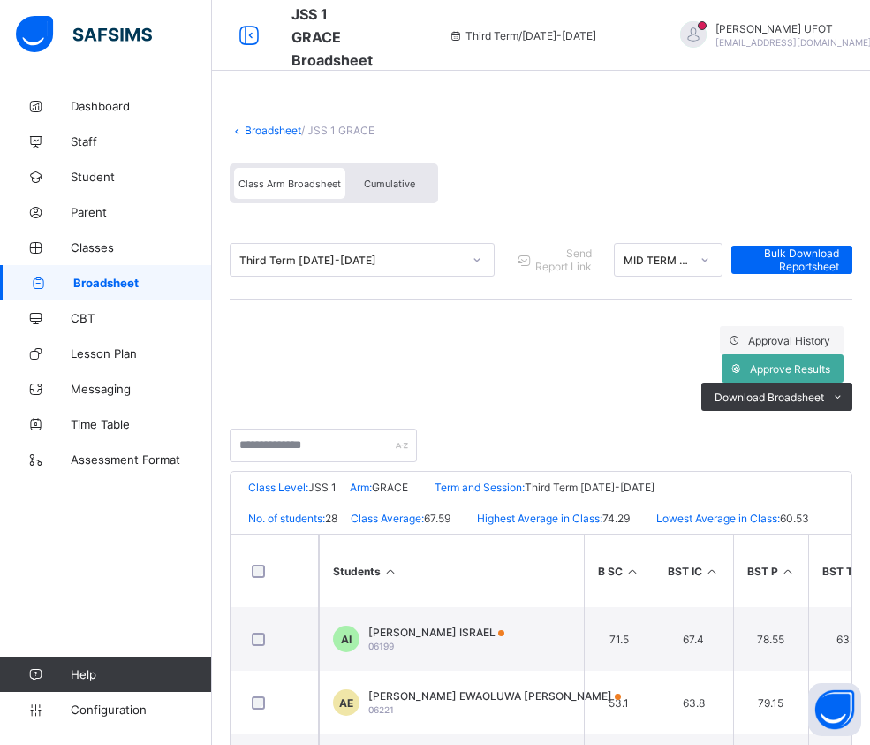
click at [265, 130] on link "Broadsheet" at bounding box center [273, 130] width 57 height 13
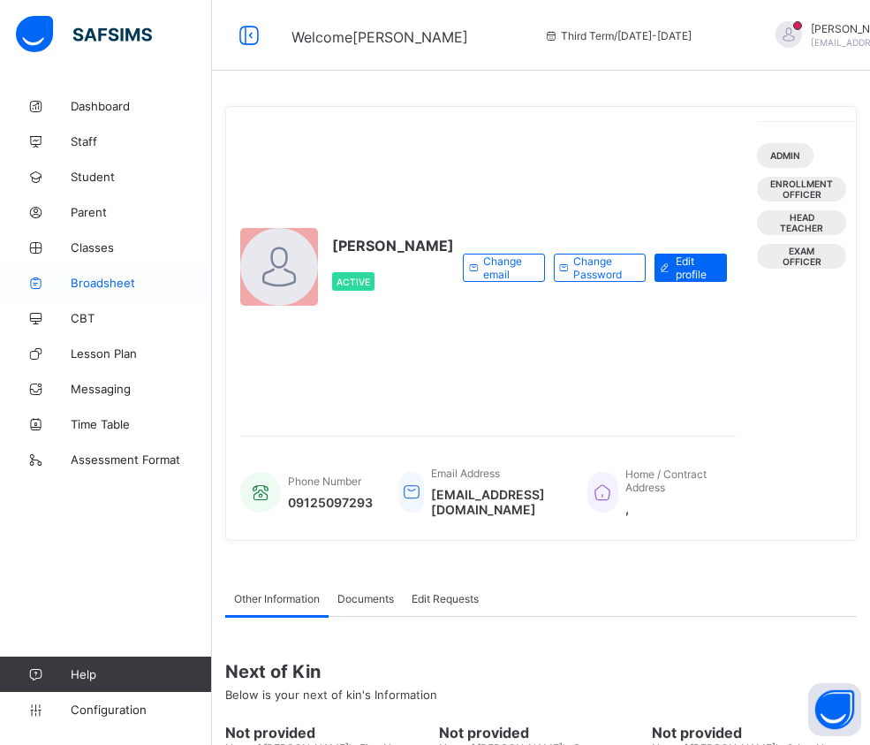
click at [129, 271] on link "Broadsheet" at bounding box center [106, 282] width 212 height 35
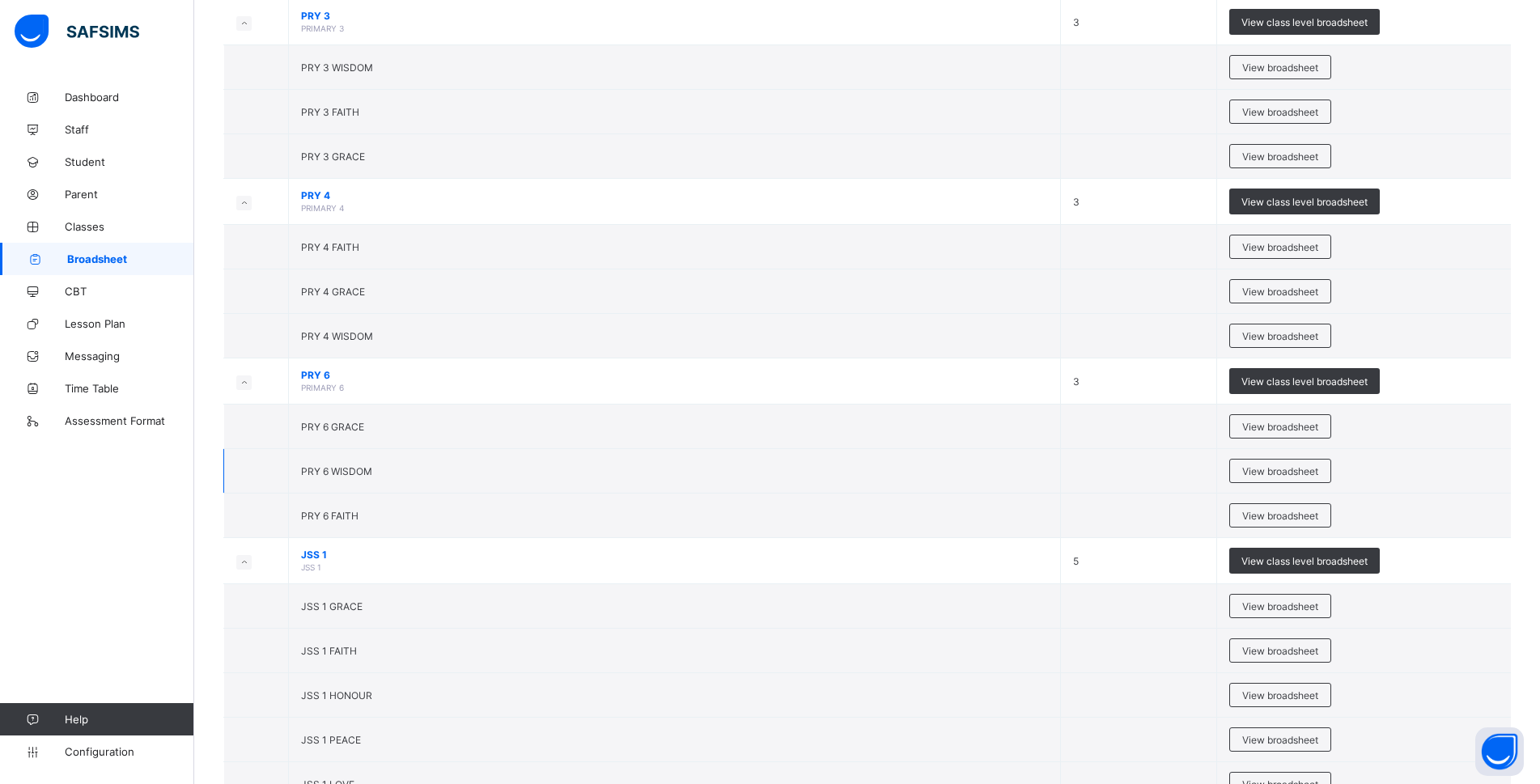
scroll to position [1214, 0]
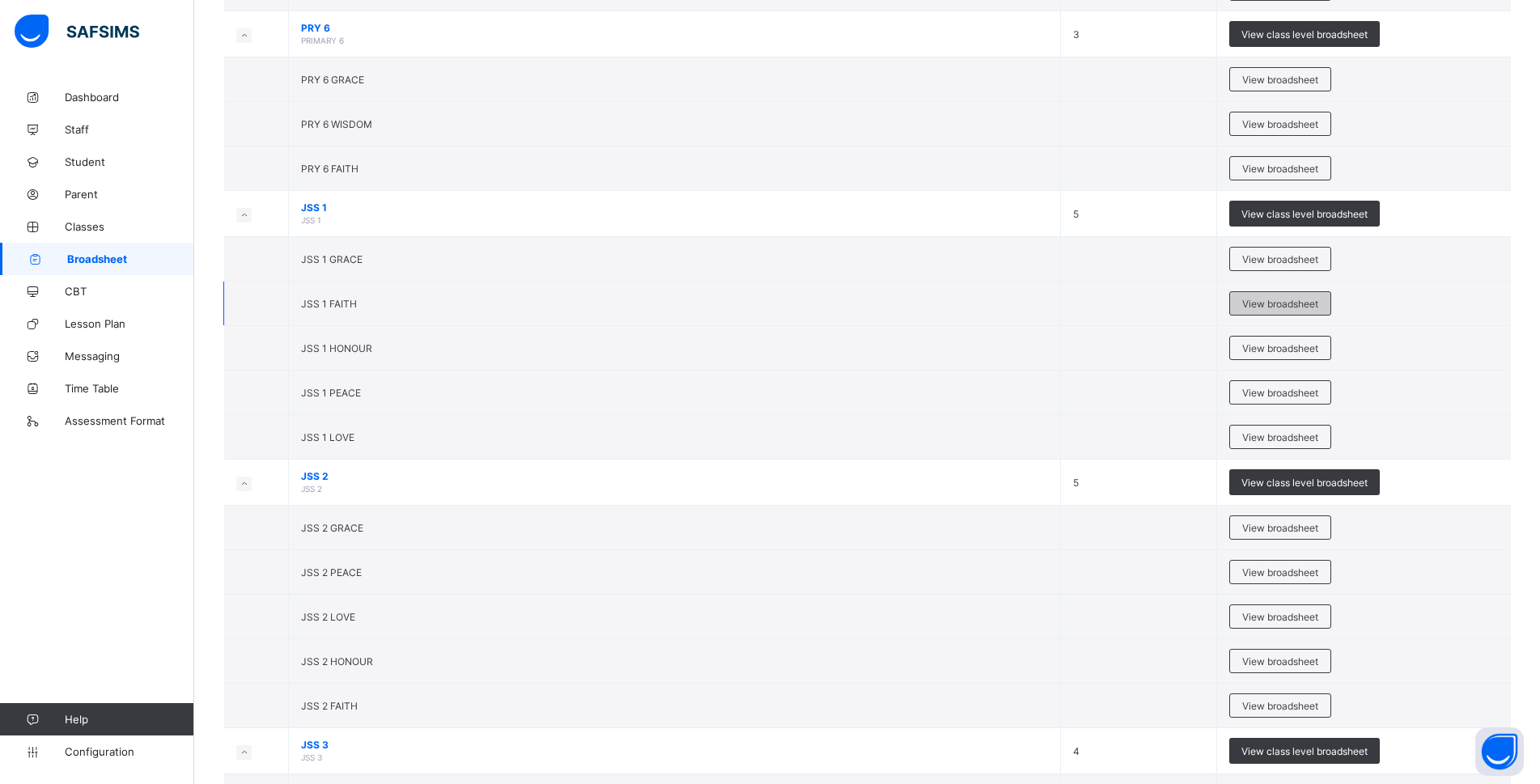
click at [796, 302] on span "View broadsheet" at bounding box center [1280, 303] width 76 height 12
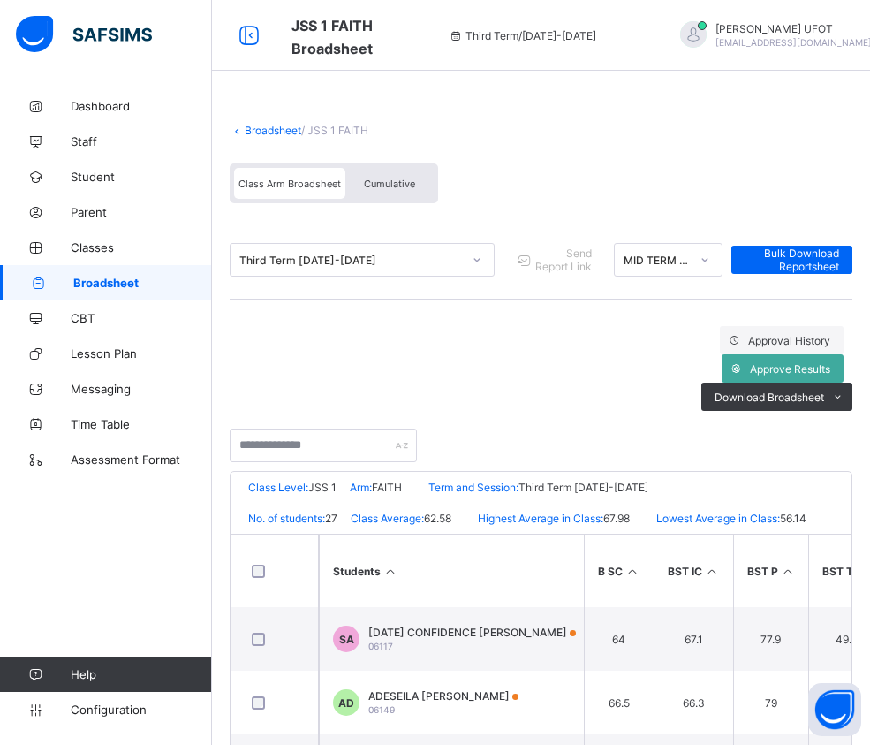
click at [405, 535] on th "Students" at bounding box center [451, 571] width 265 height 72
click at [403, 535] on th "Students" at bounding box center [451, 571] width 265 height 72
click at [843, 421] on li "PDF" at bounding box center [816, 434] width 71 height 27
click at [277, 129] on link "Broadsheet" at bounding box center [273, 130] width 57 height 13
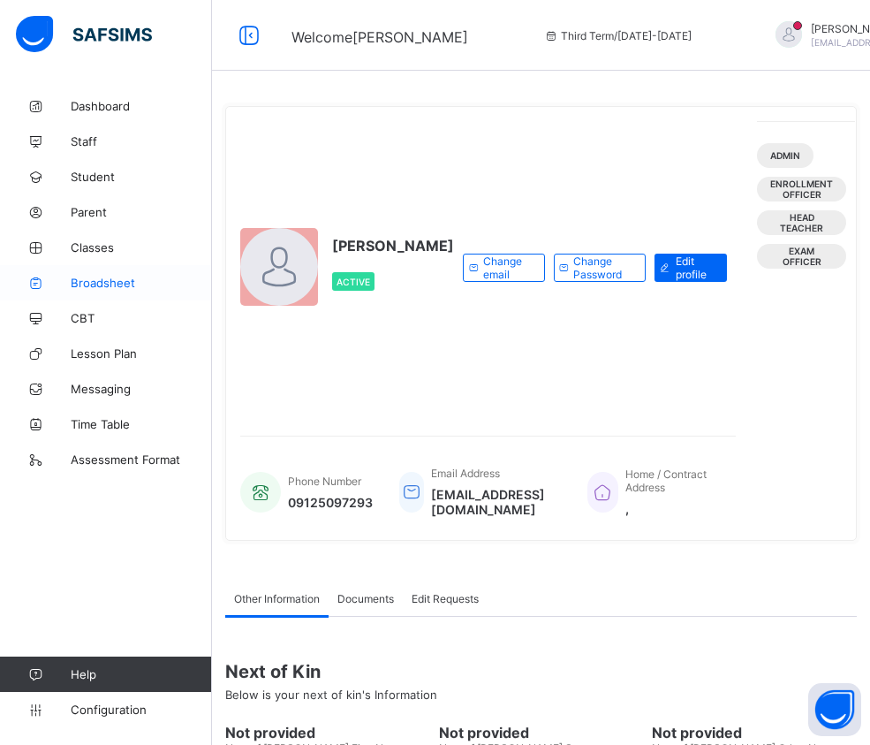
click at [80, 277] on span "Broadsheet" at bounding box center [141, 283] width 141 height 14
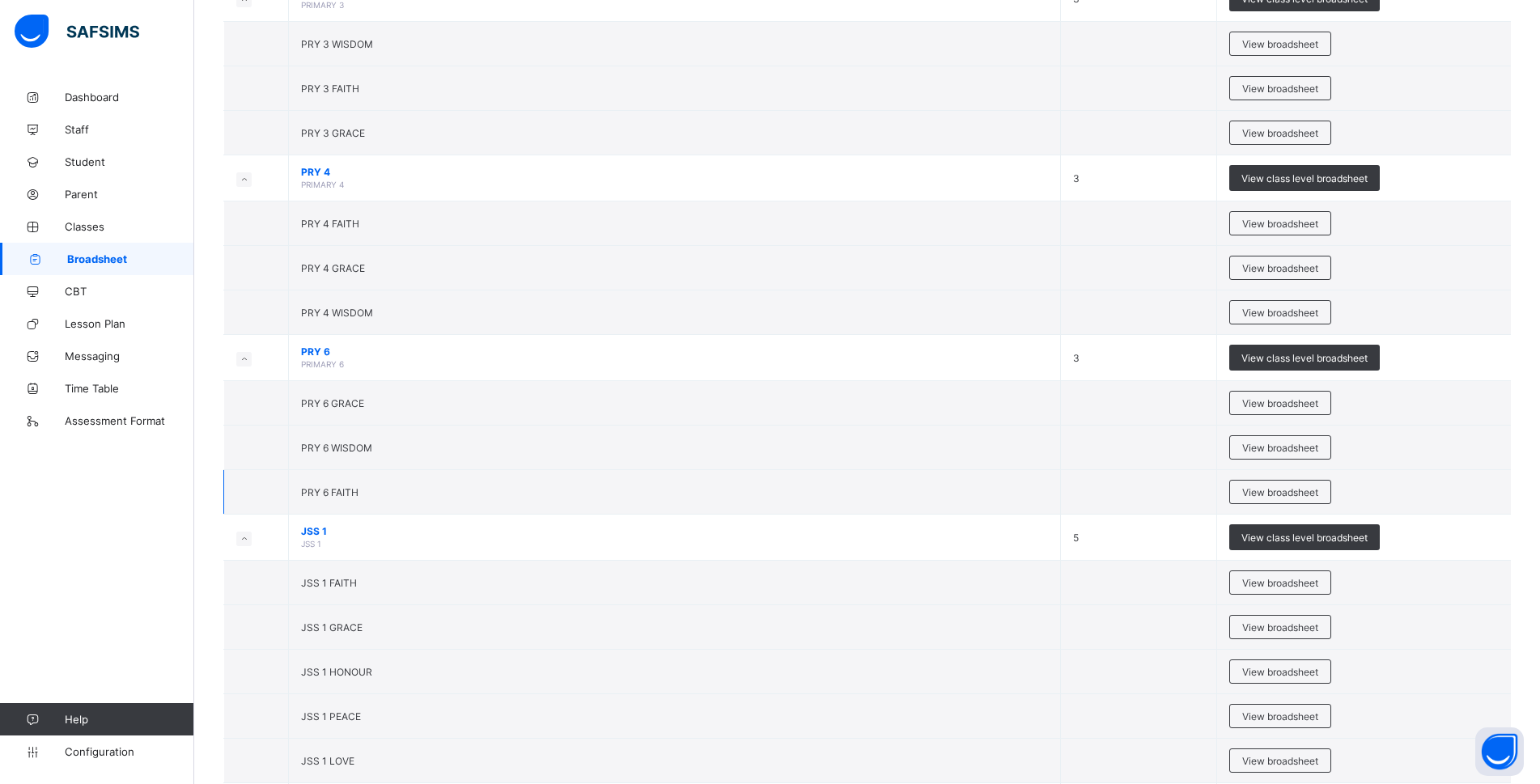
scroll to position [1133, 0]
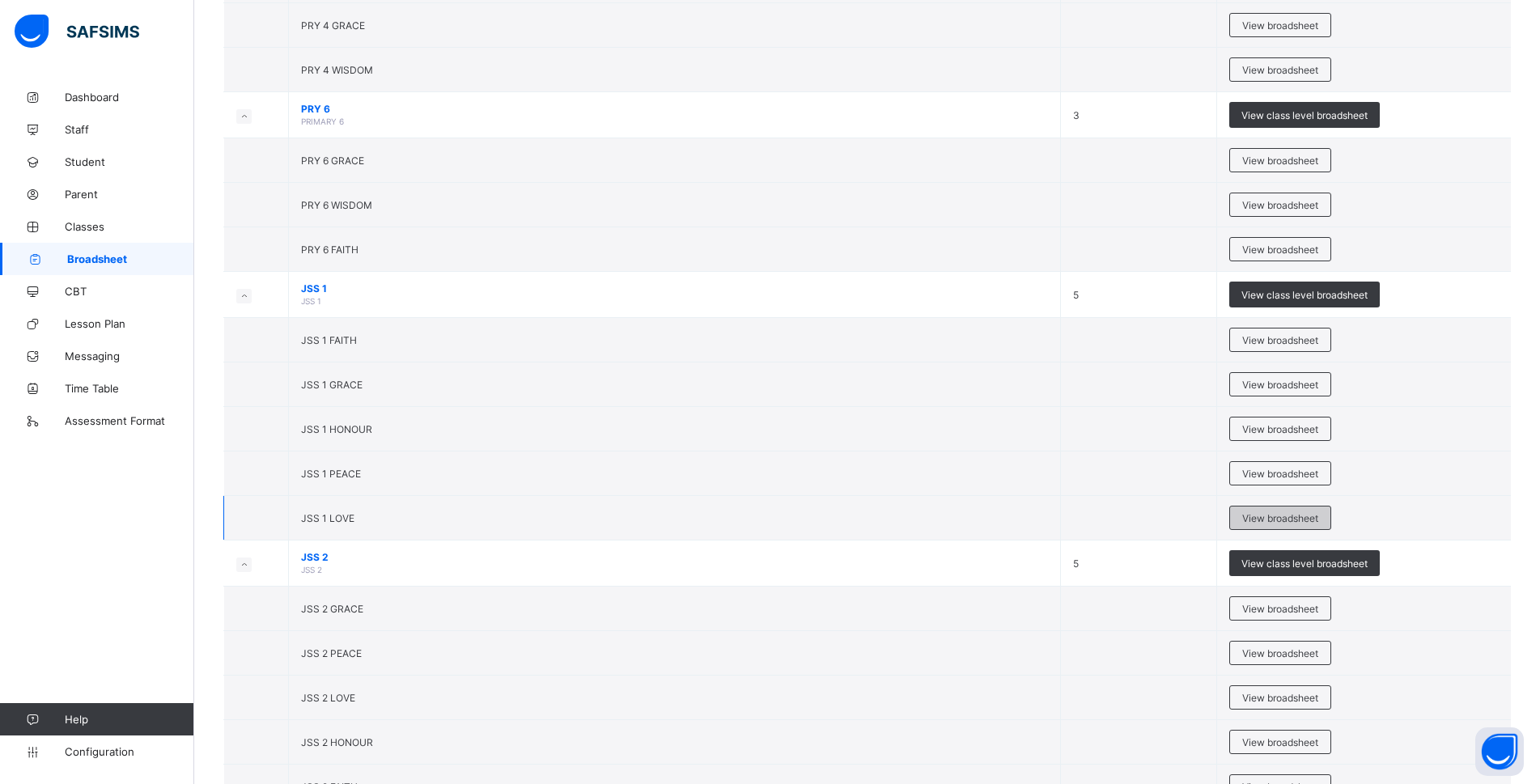
click at [796, 524] on span "View broadsheet" at bounding box center [1280, 517] width 76 height 12
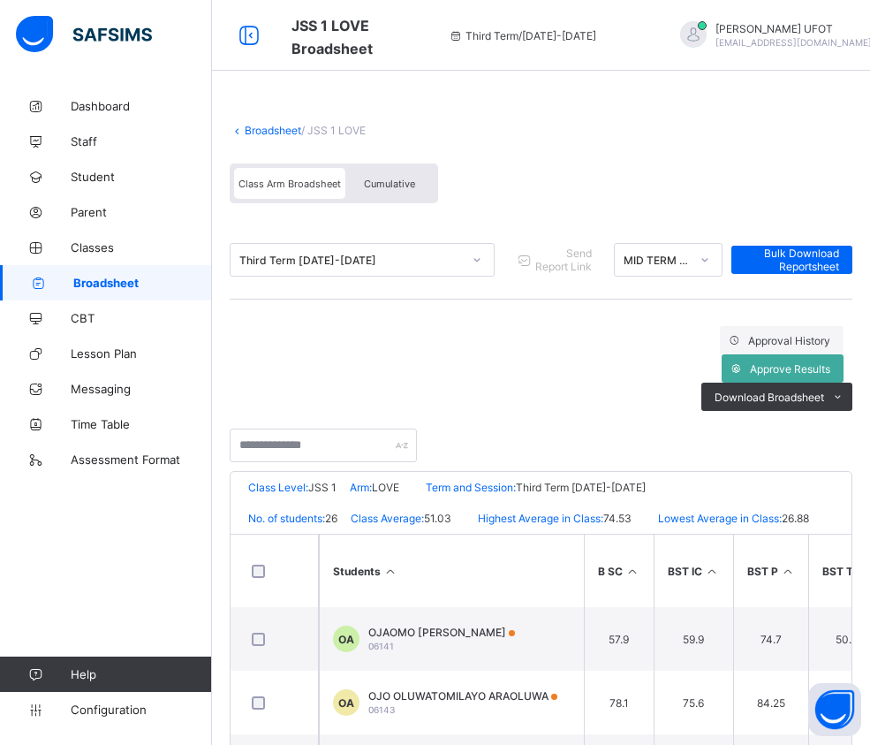
click at [406, 535] on th "Students" at bounding box center [451, 571] width 265 height 72
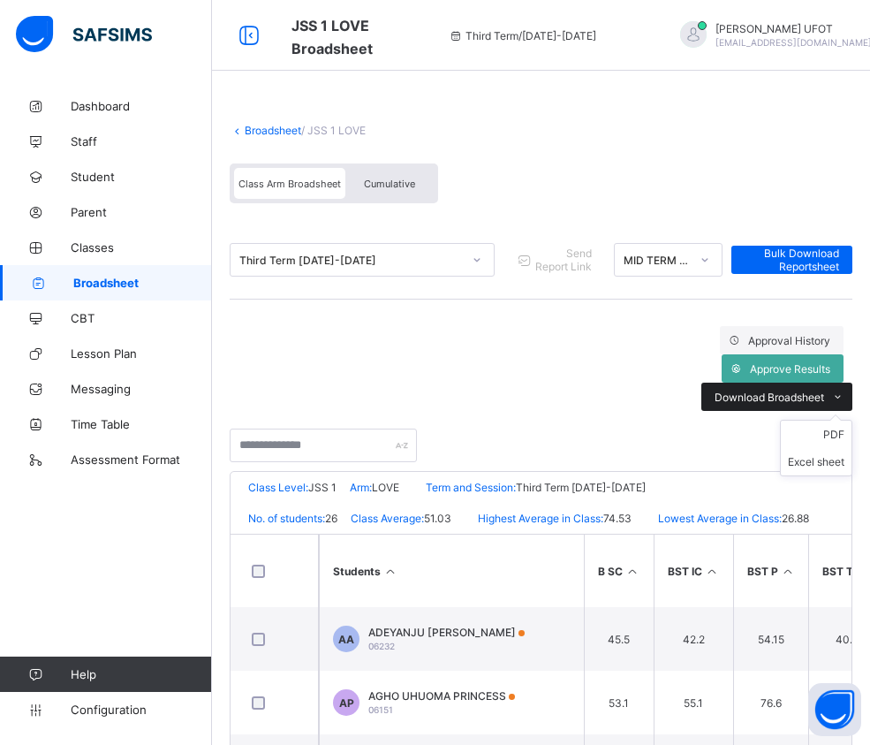
click at [795, 391] on span "Download Broadsheet" at bounding box center [770, 397] width 110 height 13
click at [821, 421] on li "PDF" at bounding box center [816, 434] width 71 height 27
click at [828, 421] on li "PDF" at bounding box center [816, 434] width 71 height 27
click at [277, 134] on link "Broadsheet" at bounding box center [273, 130] width 57 height 13
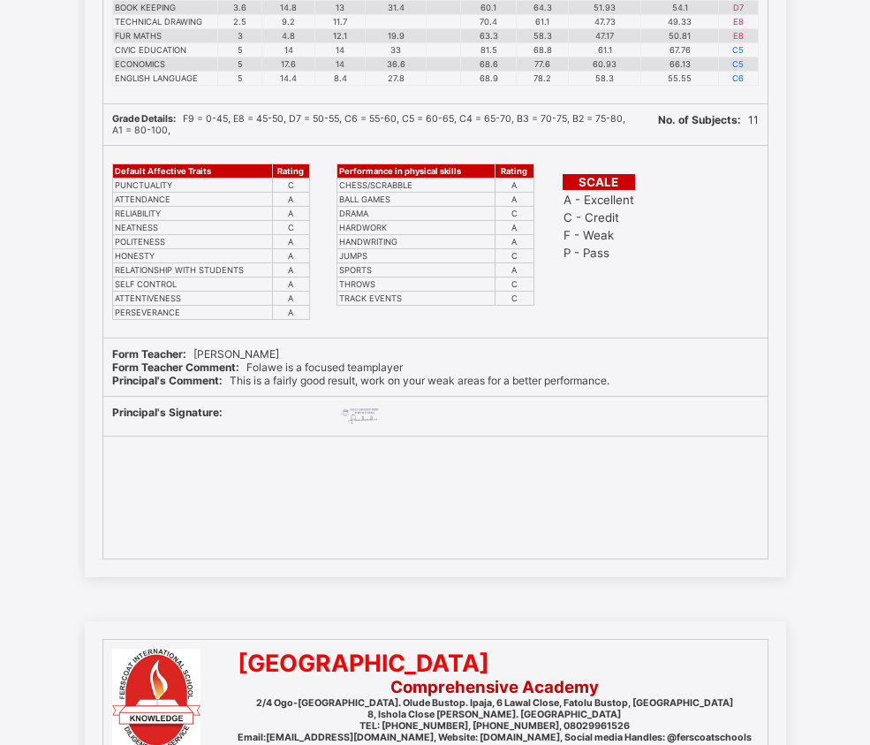
scroll to position [4771, 0]
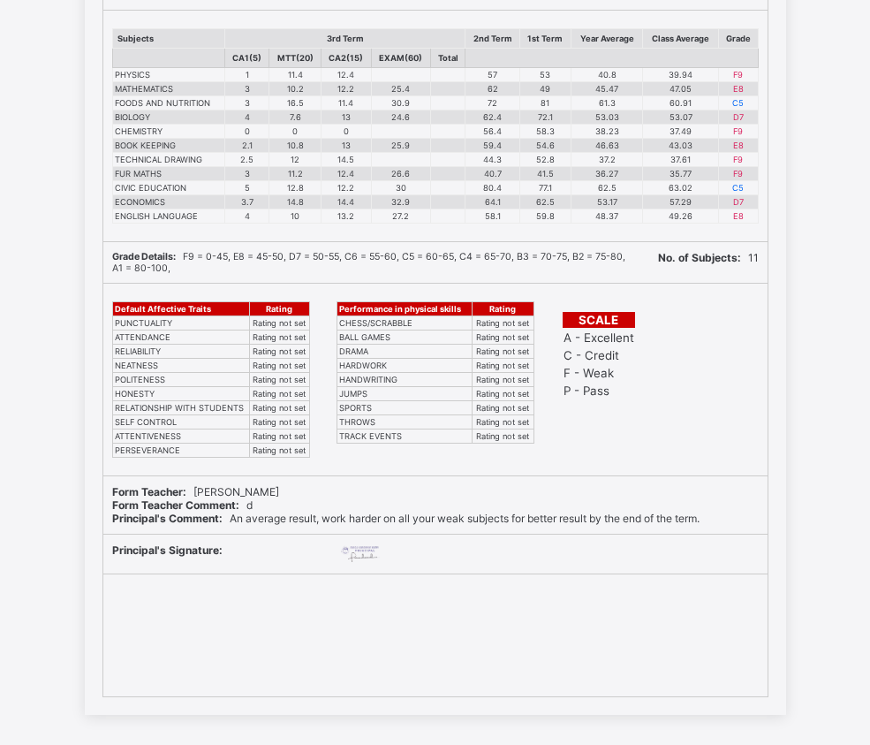
scroll to position [177, 0]
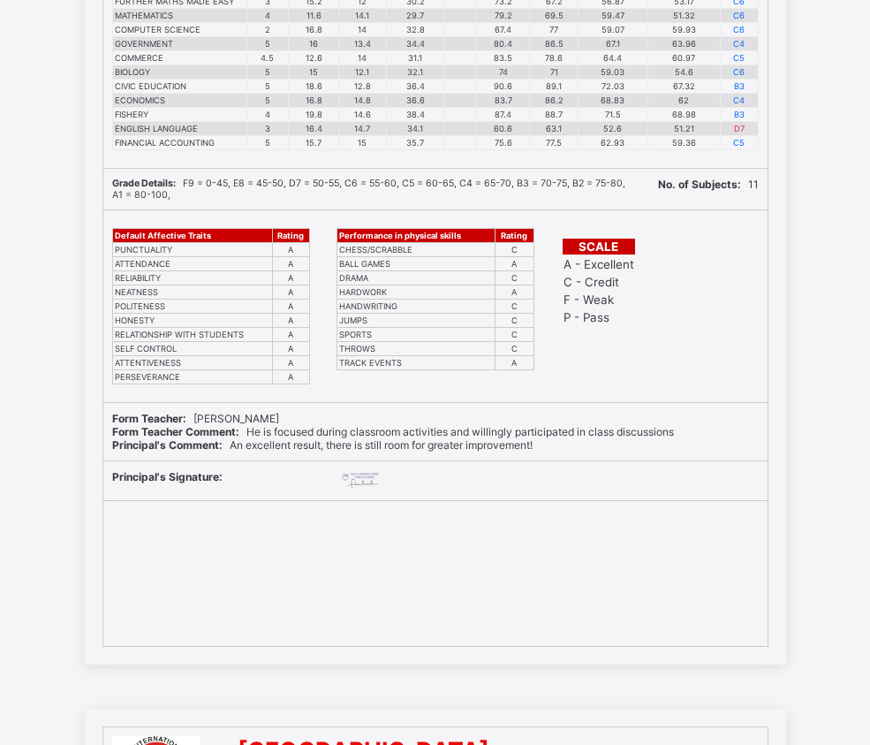
scroll to position [442, 0]
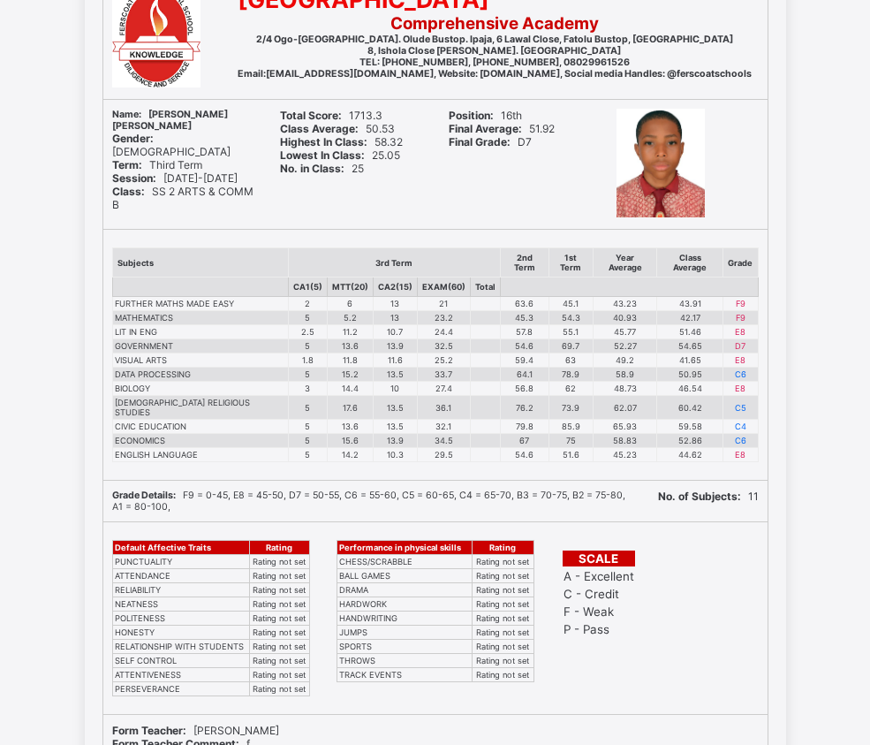
scroll to position [442, 0]
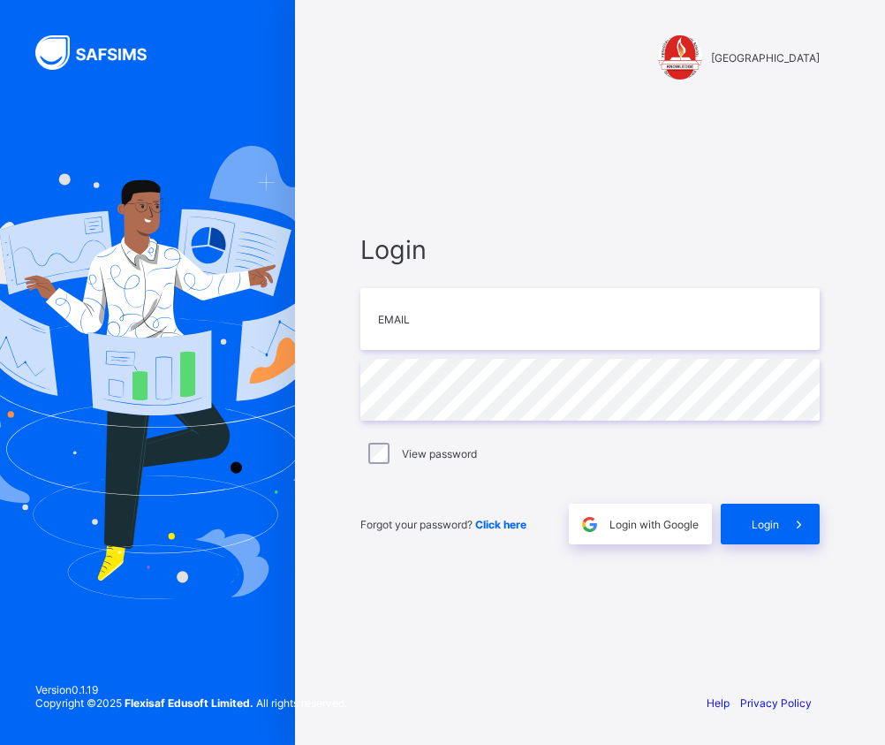
click at [92, 163] on img at bounding box center [147, 372] width 421 height 452
drag, startPoint x: 450, startPoint y: 317, endPoint x: 455, endPoint y: 332, distance: 15.9
click at [450, 317] on input "email" at bounding box center [589, 319] width 459 height 62
type input "**********"
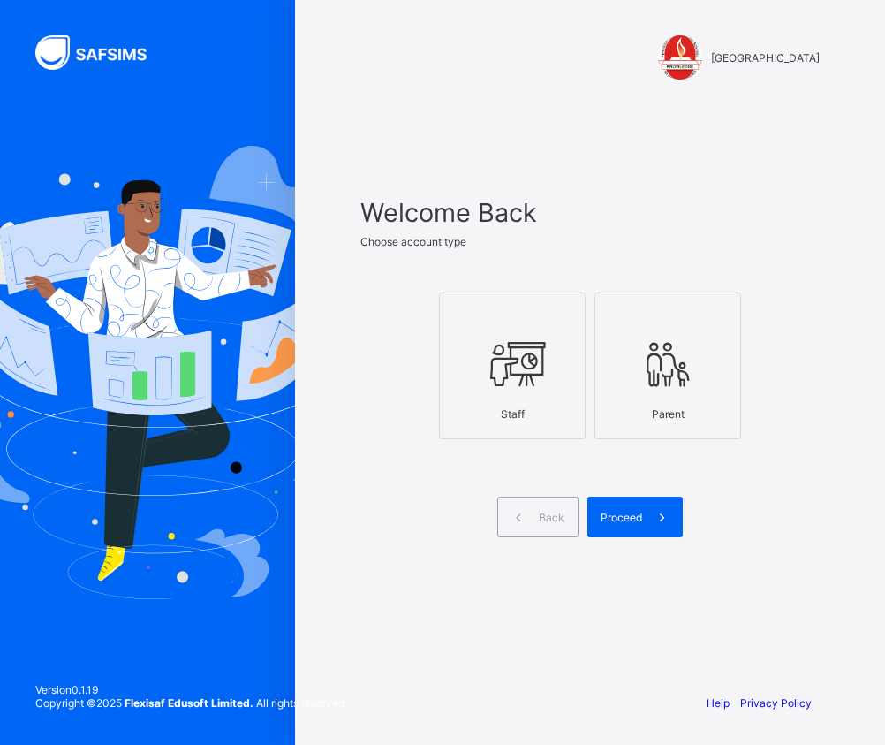
click at [553, 411] on div "Staff" at bounding box center [512, 413] width 127 height 31
click at [629, 517] on span "Proceed" at bounding box center [622, 517] width 42 height 13
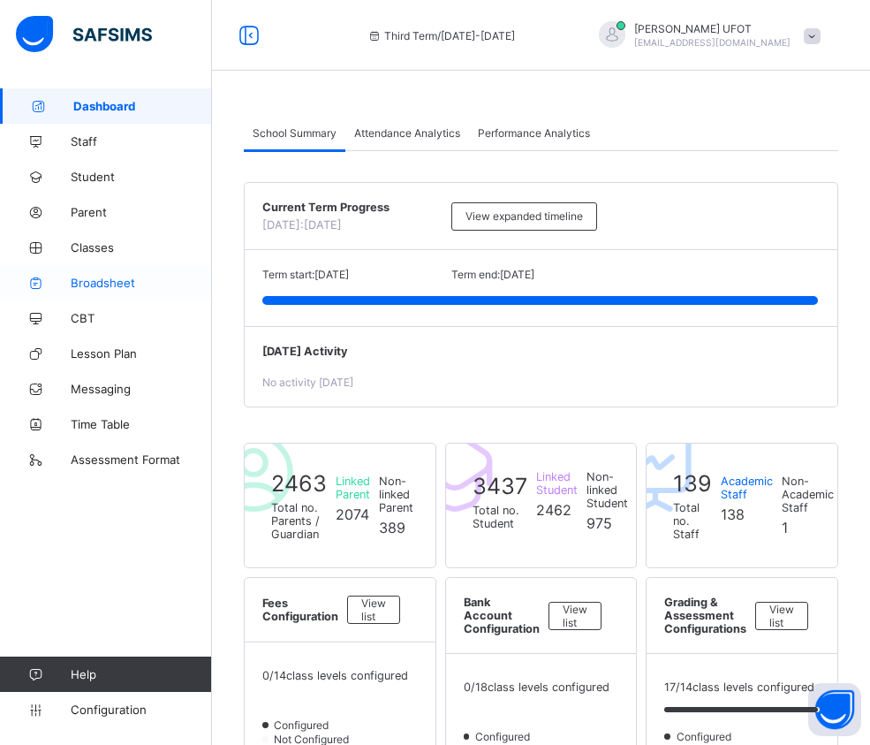
click at [120, 277] on span "Broadsheet" at bounding box center [141, 283] width 141 height 14
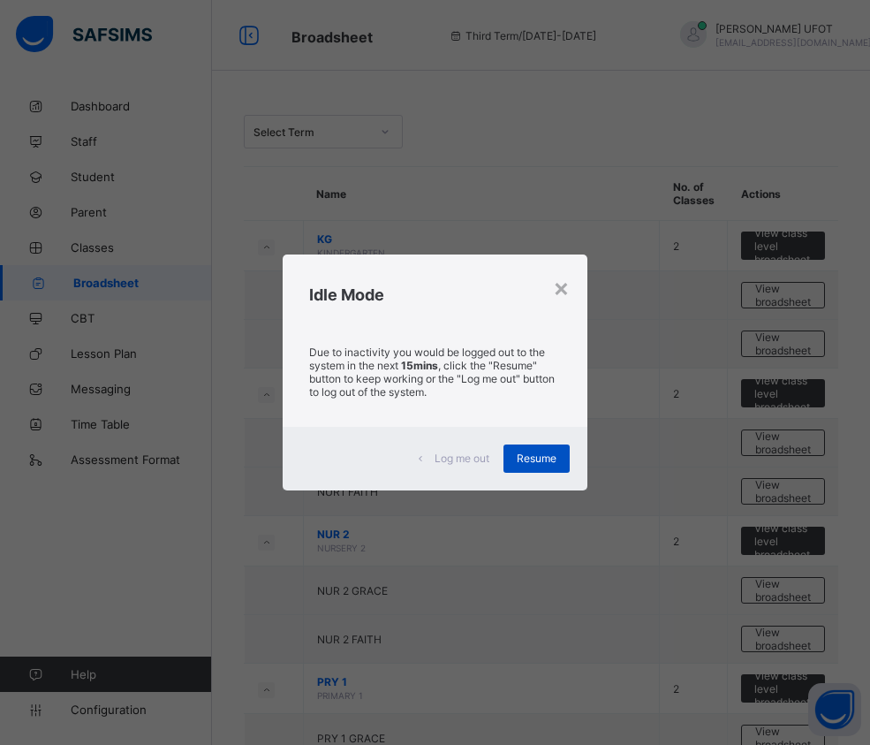
click at [529, 467] on div "Resume" at bounding box center [537, 458] width 66 height 28
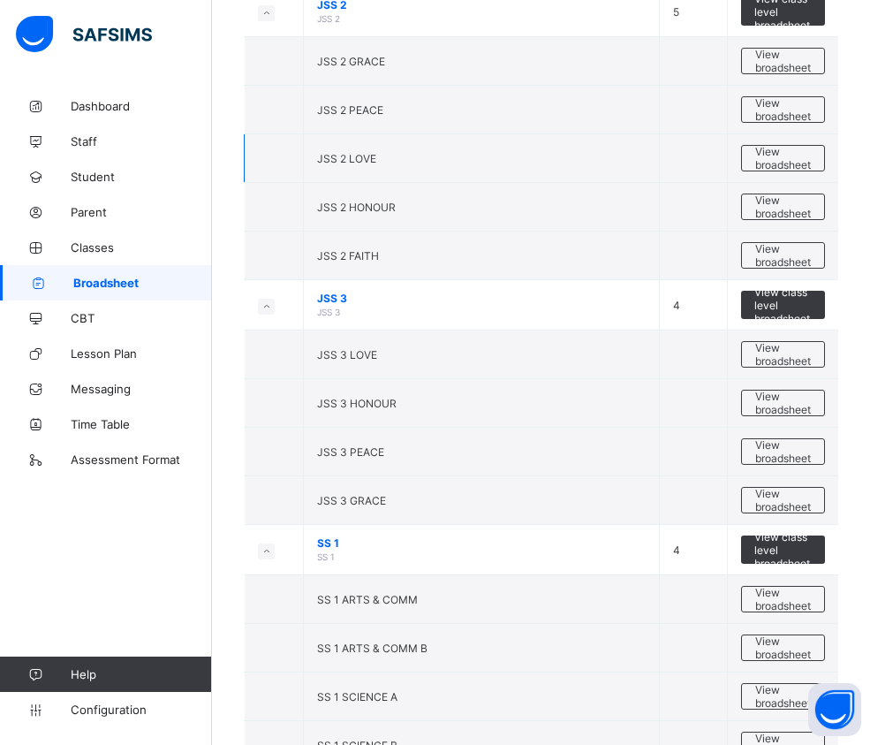
scroll to position [1855, 0]
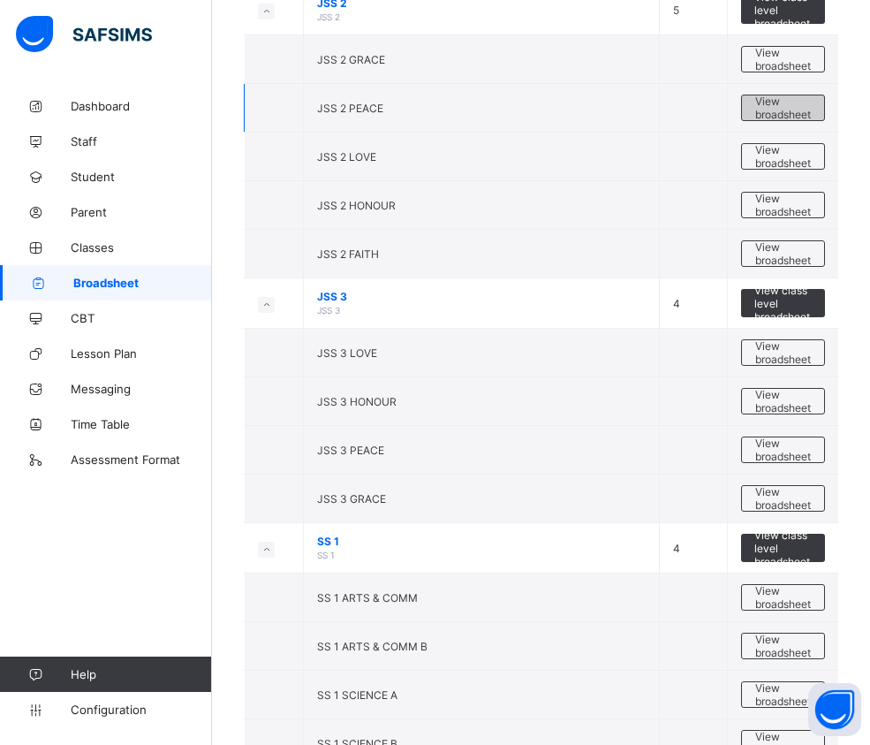
click at [788, 101] on span "View broadsheet" at bounding box center [783, 108] width 56 height 27
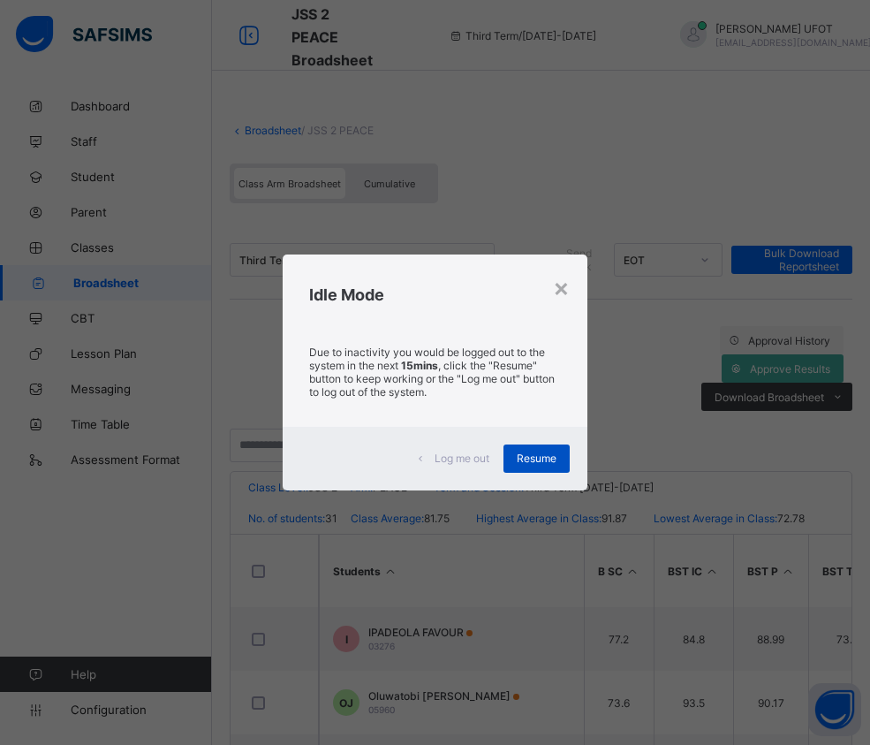
click at [550, 457] on span "Resume" at bounding box center [537, 457] width 40 height 13
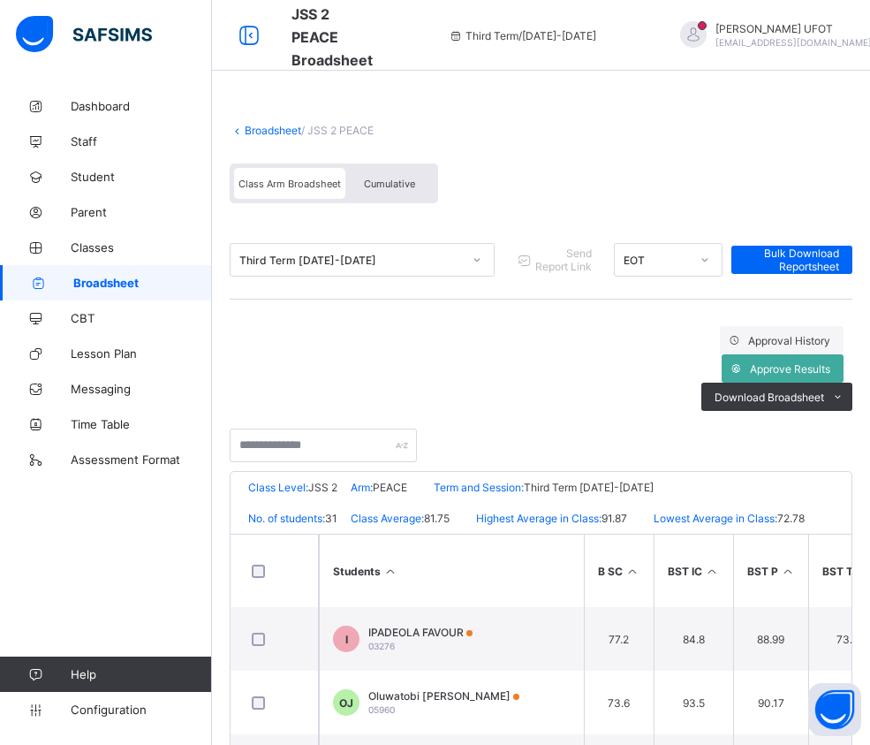
click at [391, 565] on icon at bounding box center [390, 571] width 15 height 13
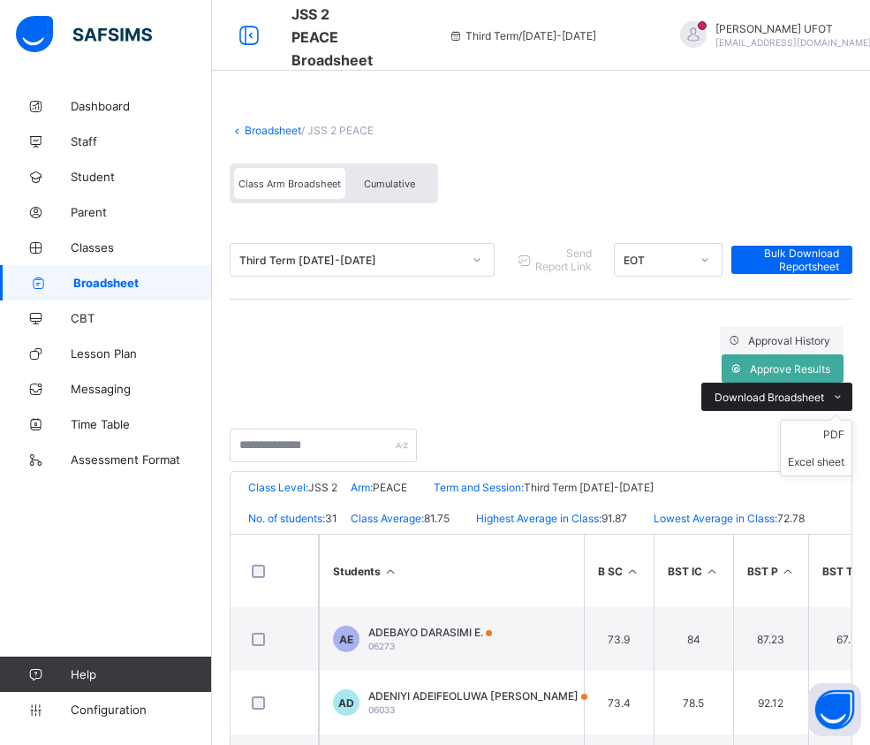
click at [796, 391] on span "Download Broadsheet" at bounding box center [770, 397] width 110 height 13
click at [820, 421] on li "PDF" at bounding box center [816, 434] width 71 height 27
click at [282, 133] on link "Broadsheet" at bounding box center [273, 130] width 57 height 13
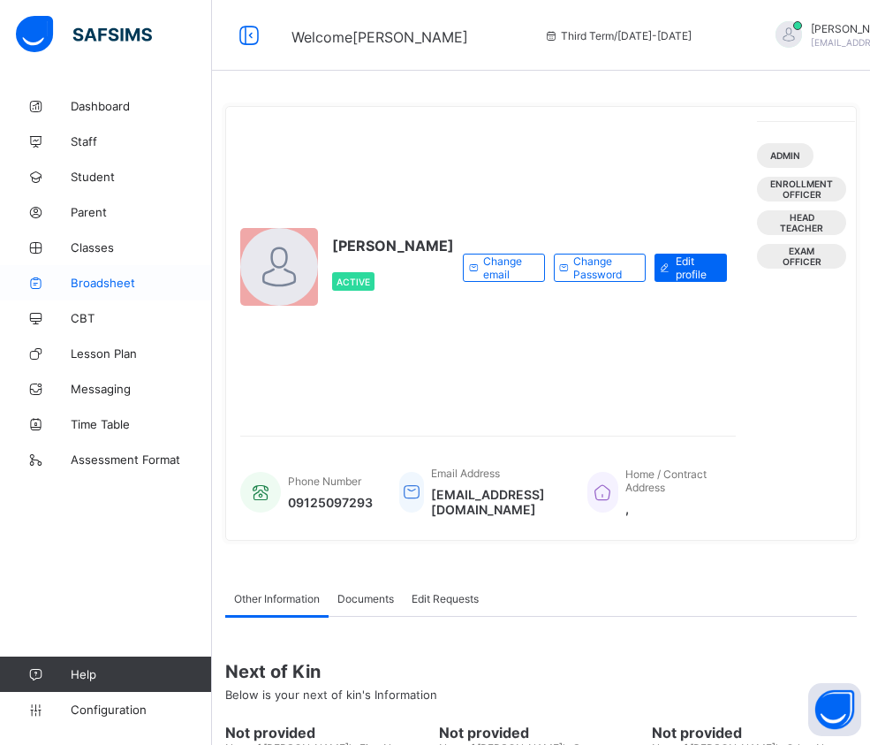
click at [109, 271] on link "Broadsheet" at bounding box center [106, 282] width 212 height 35
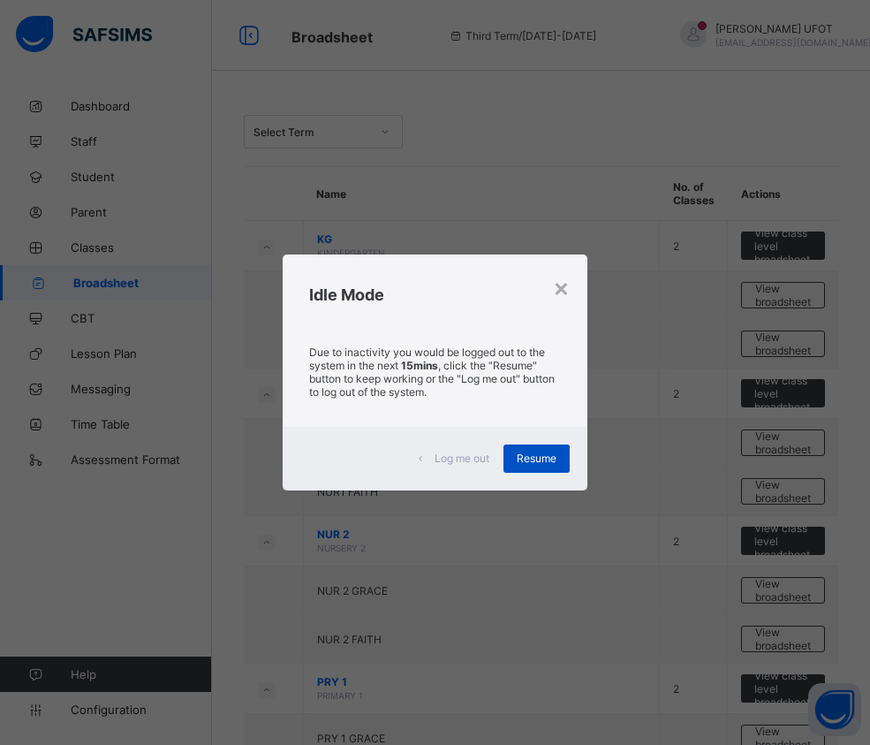
click at [538, 456] on span "Resume" at bounding box center [537, 457] width 40 height 13
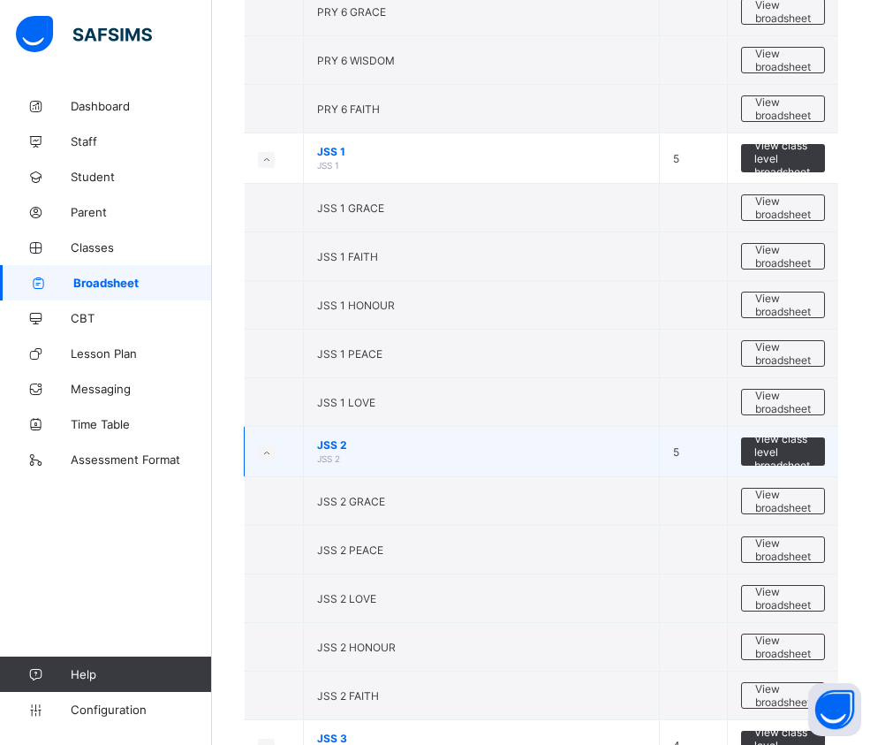
scroll to position [1767, 0]
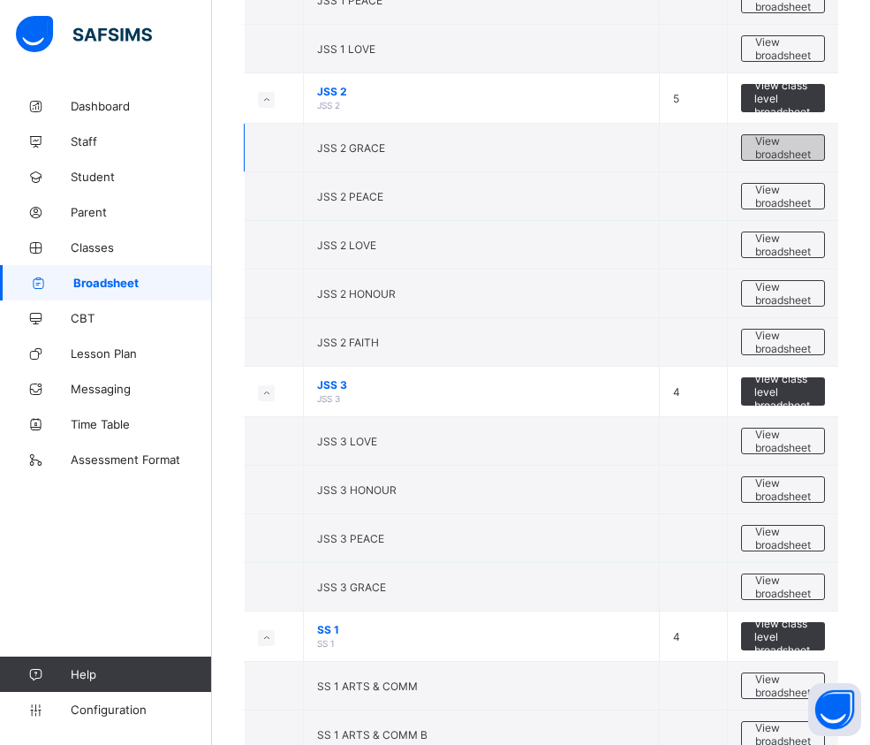
click at [783, 156] on span "View broadsheet" at bounding box center [783, 147] width 56 height 27
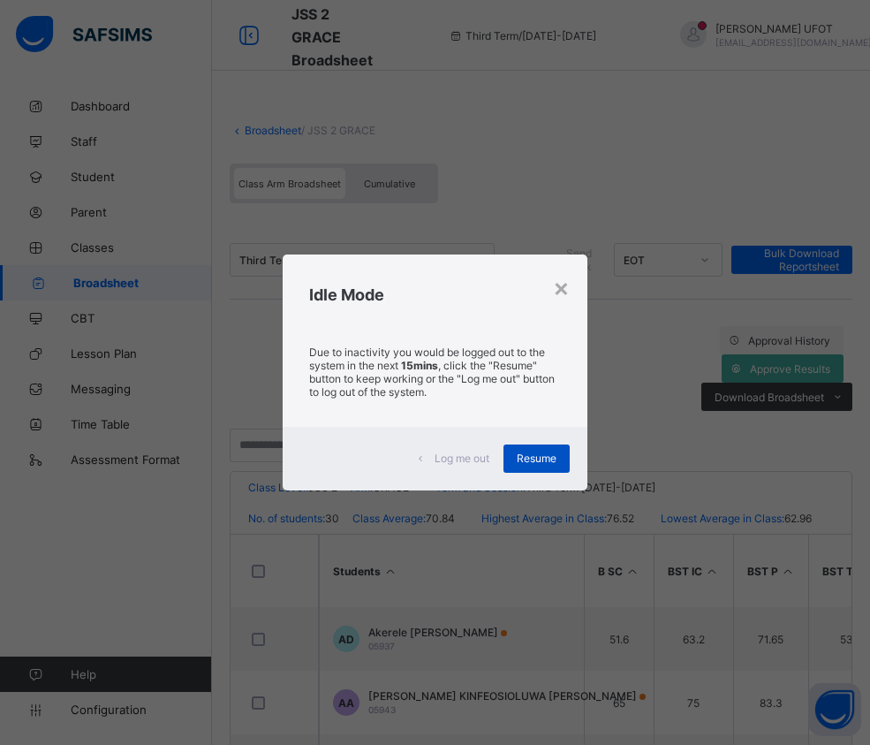
click at [563, 455] on div "Resume" at bounding box center [537, 458] width 66 height 28
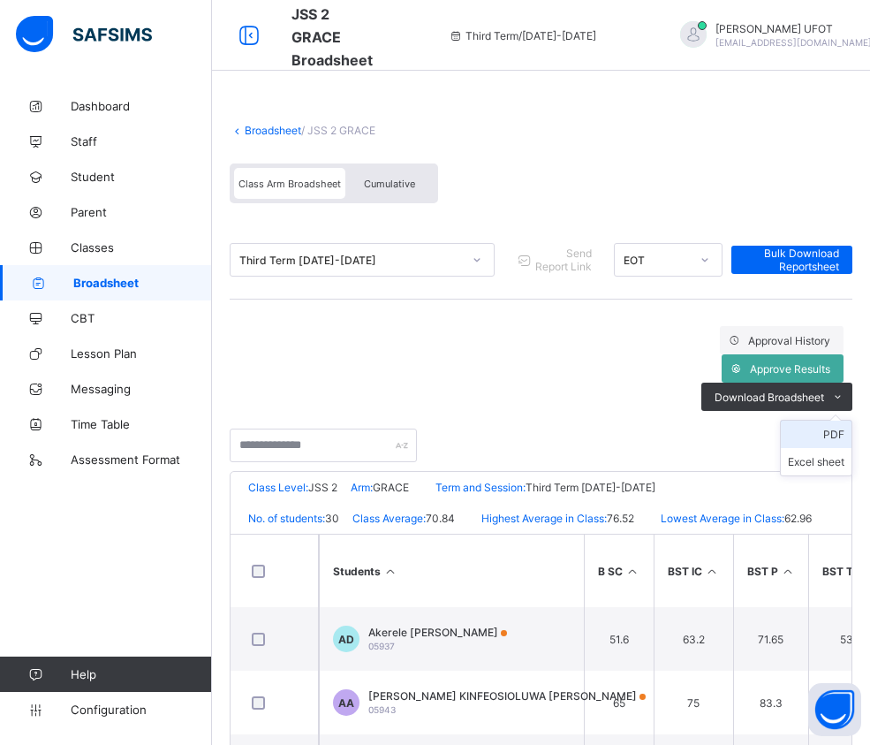
click at [840, 421] on li "PDF" at bounding box center [816, 434] width 71 height 27
click at [270, 133] on link "Broadsheet" at bounding box center [273, 130] width 57 height 13
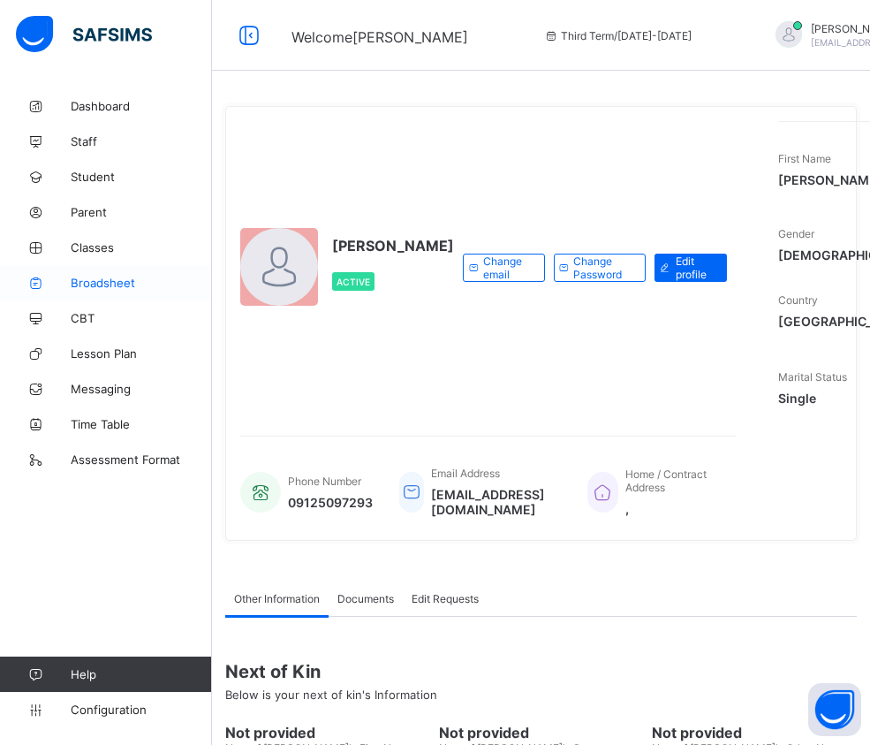
click at [109, 285] on span "Broadsheet" at bounding box center [141, 283] width 141 height 14
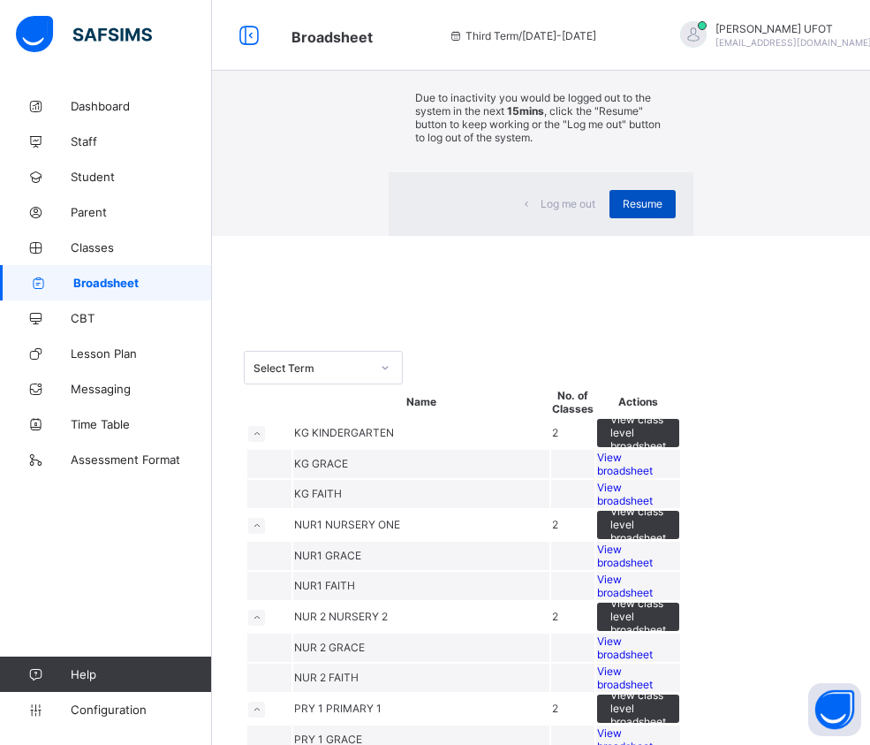
click at [623, 210] on span "Resume" at bounding box center [643, 203] width 40 height 13
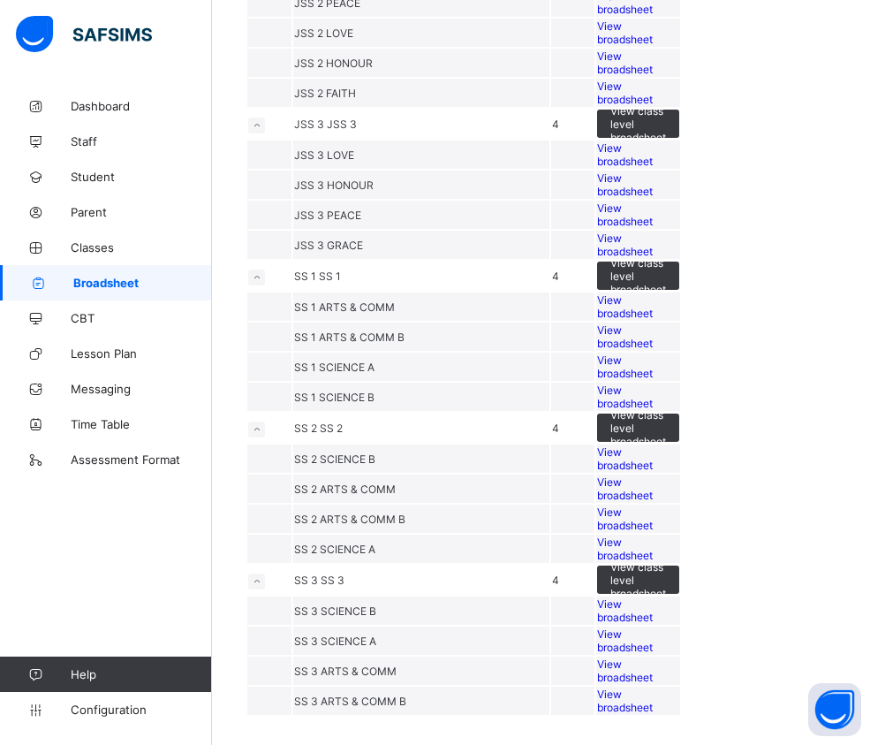
scroll to position [1767, 0]
click at [653, 46] on span "View broadsheet" at bounding box center [625, 32] width 56 height 27
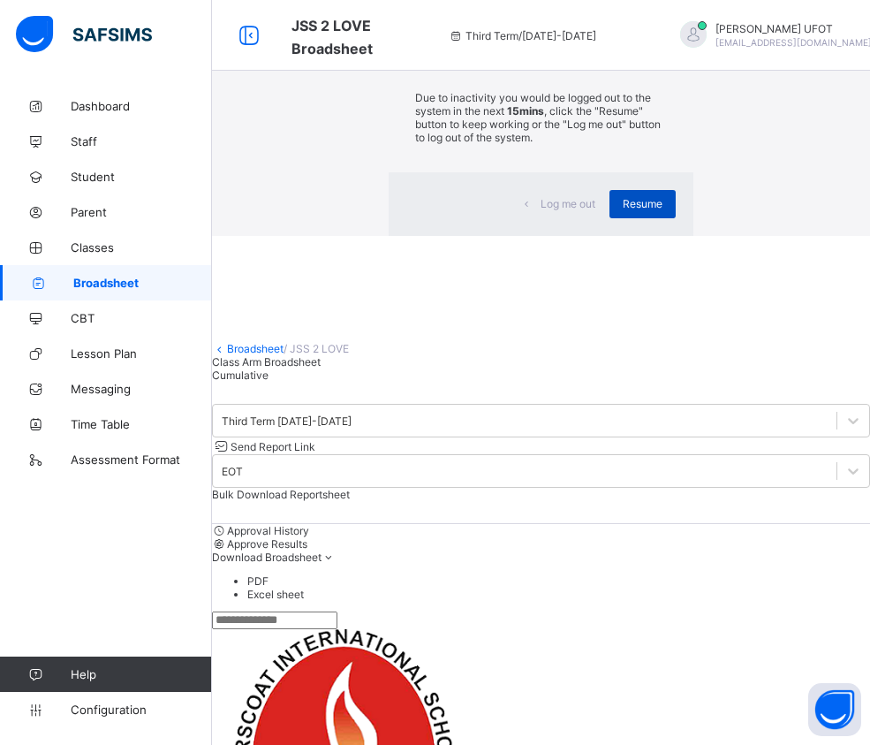
click at [610, 218] on div "Resume" at bounding box center [643, 204] width 66 height 28
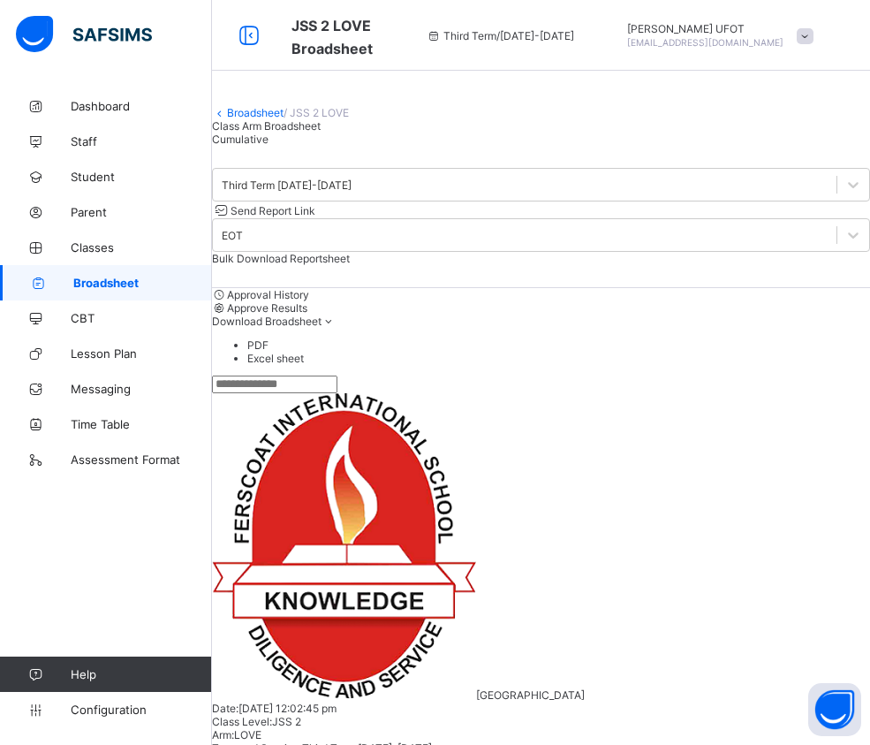
click at [810, 351] on ul "PDF Excel sheet" at bounding box center [541, 351] width 658 height 27
click at [818, 352] on li "PDF" at bounding box center [558, 344] width 623 height 13
click at [819, 352] on li "PDF" at bounding box center [558, 344] width 623 height 13
click at [270, 119] on link "Broadsheet" at bounding box center [255, 112] width 57 height 13
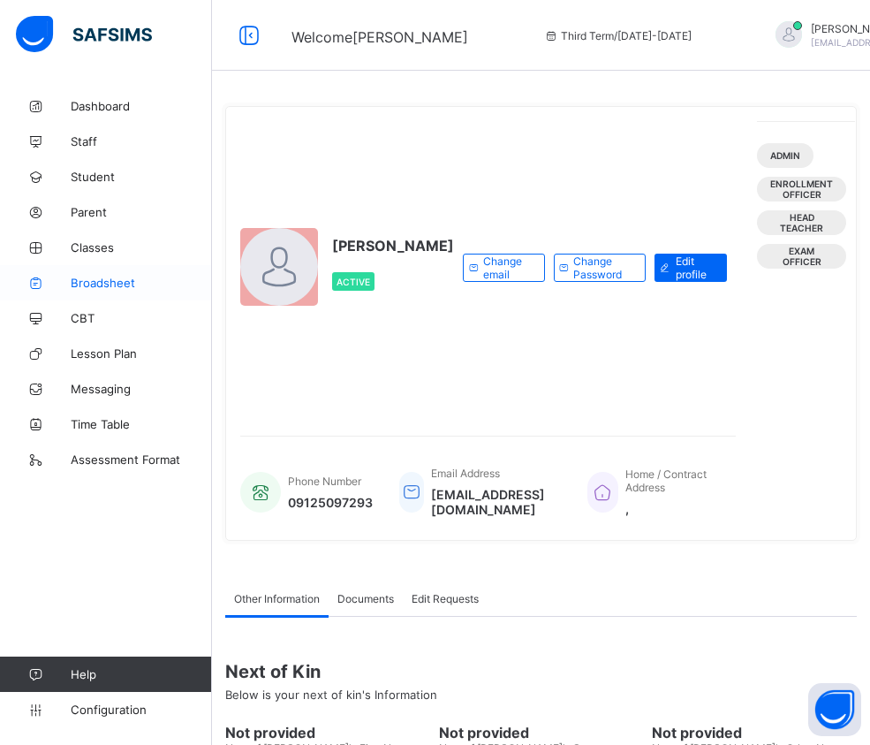
click at [87, 282] on span "Broadsheet" at bounding box center [141, 283] width 141 height 14
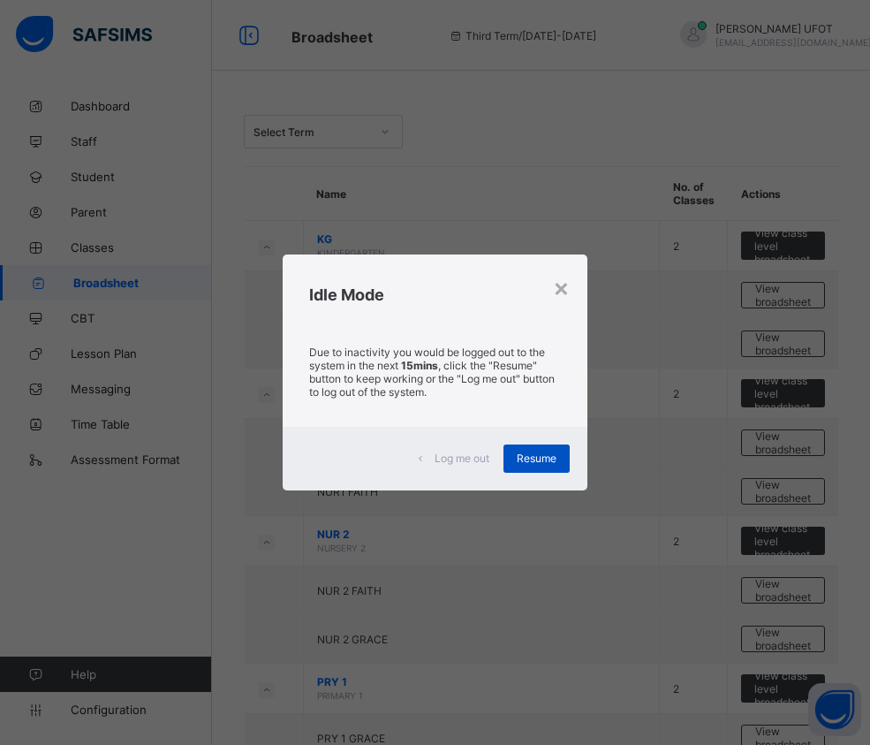
click at [558, 469] on div "Resume" at bounding box center [537, 458] width 66 height 28
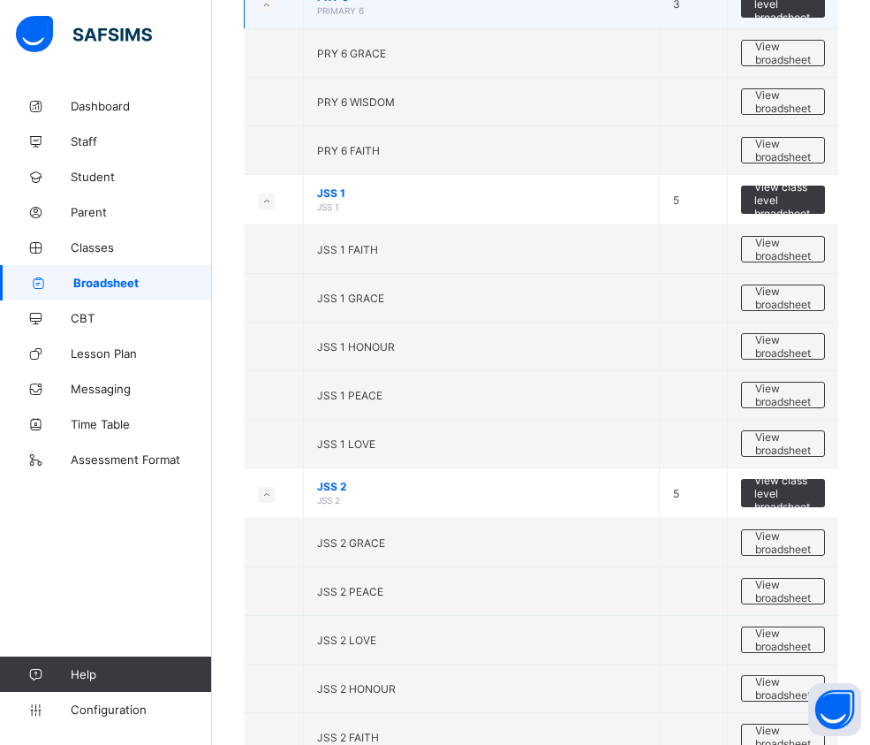
scroll to position [1502, 0]
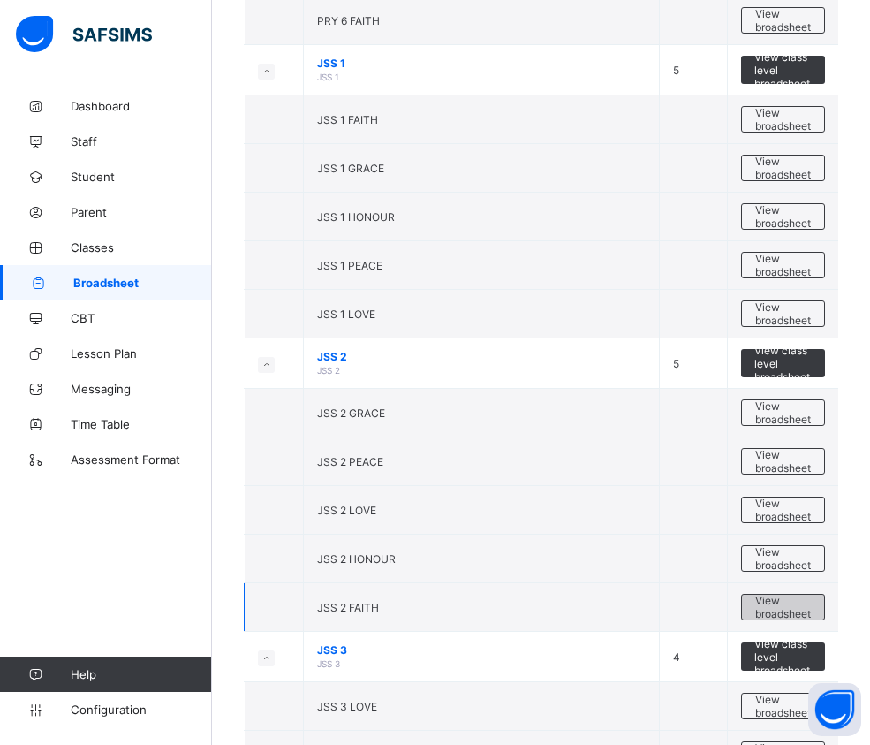
click at [797, 610] on span "View broadsheet" at bounding box center [783, 607] width 56 height 27
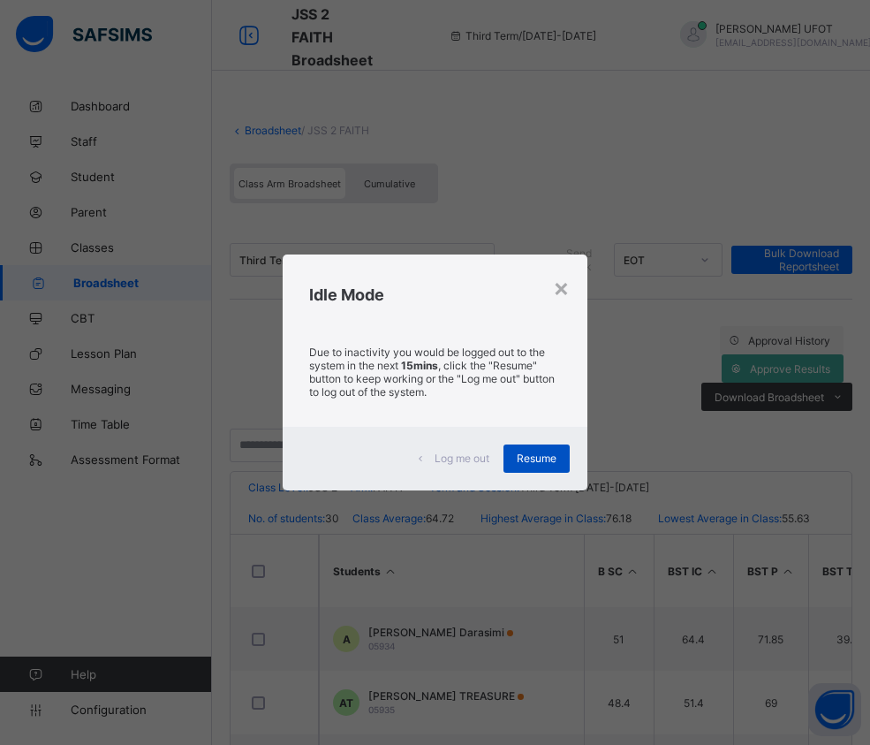
click at [528, 457] on span "Resume" at bounding box center [537, 457] width 40 height 13
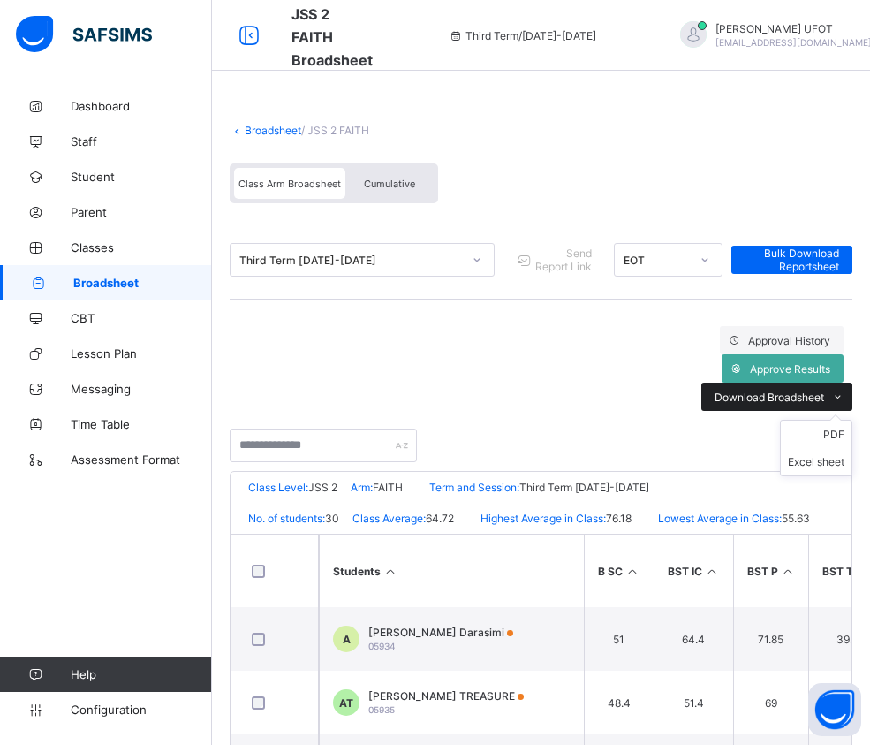
click at [794, 383] on div "Download Broadsheet" at bounding box center [777, 397] width 151 height 28
click at [844, 421] on li "PDF" at bounding box center [816, 434] width 71 height 27
click at [840, 421] on li "PDF" at bounding box center [816, 434] width 71 height 27
click at [287, 137] on div "Broadsheet / JSS 2 FAITH Class Arm Broadsheet Cumulative" at bounding box center [541, 163] width 623 height 115
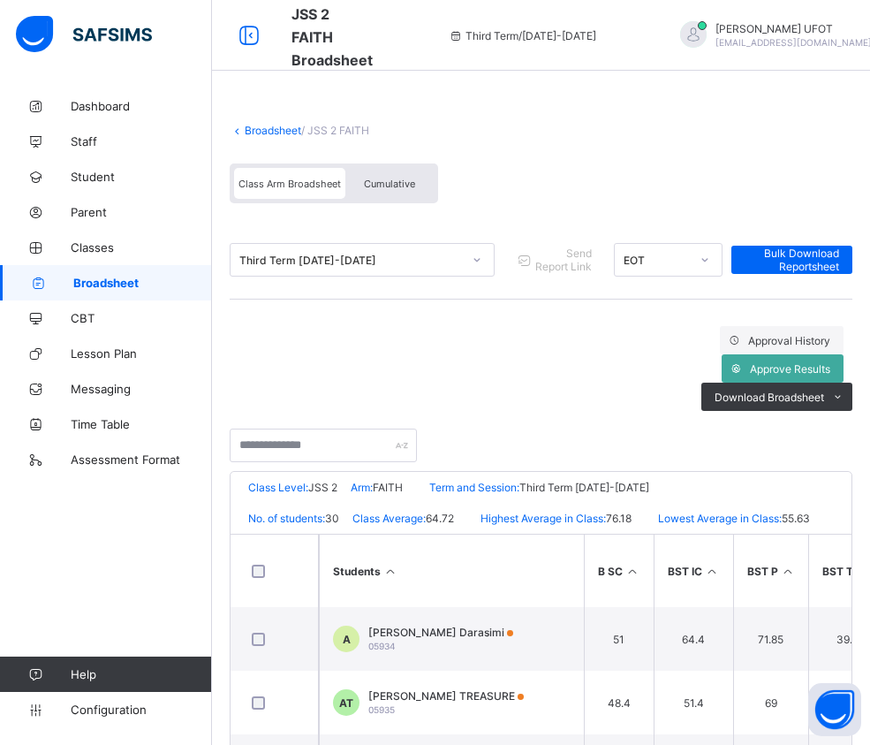
click at [282, 129] on link "Broadsheet" at bounding box center [273, 130] width 57 height 13
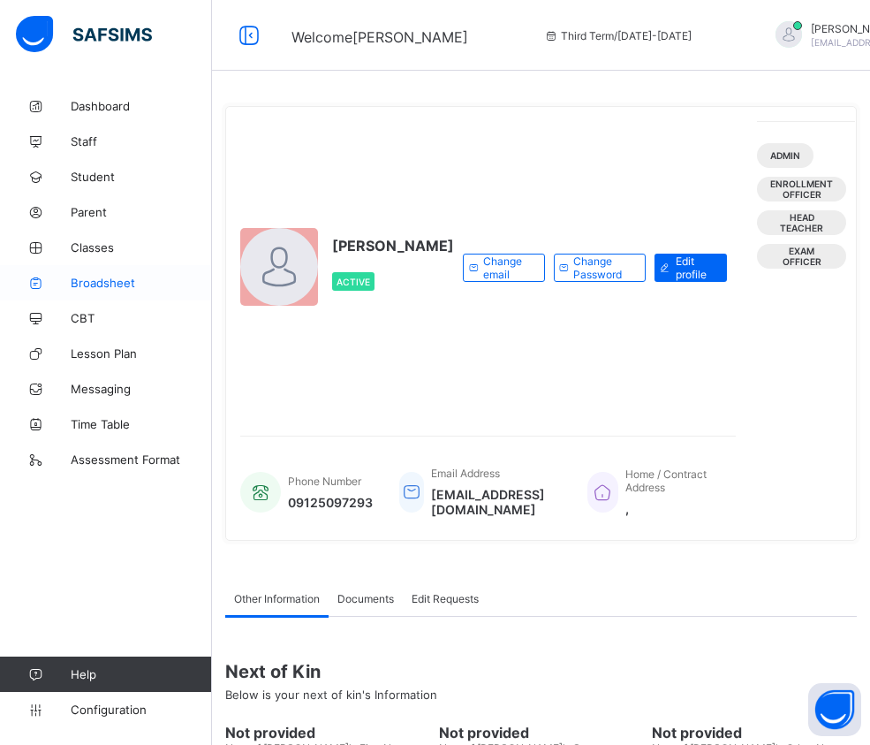
click at [108, 293] on link "Broadsheet" at bounding box center [106, 282] width 212 height 35
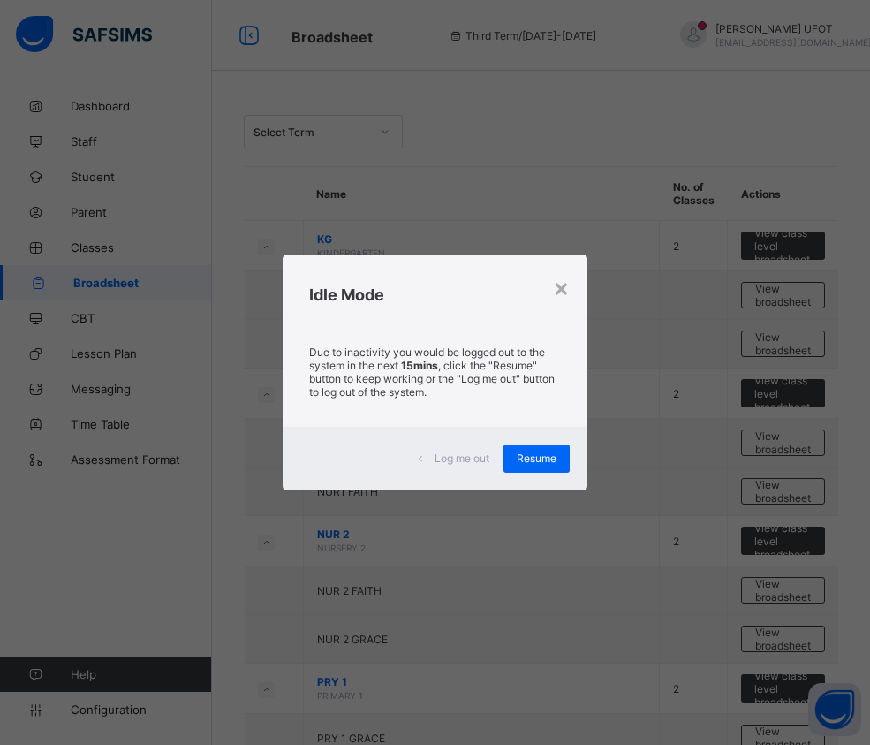
drag, startPoint x: 543, startPoint y: 456, endPoint x: 368, endPoint y: 115, distance: 383.3
click at [542, 456] on span "Resume" at bounding box center [537, 457] width 40 height 13
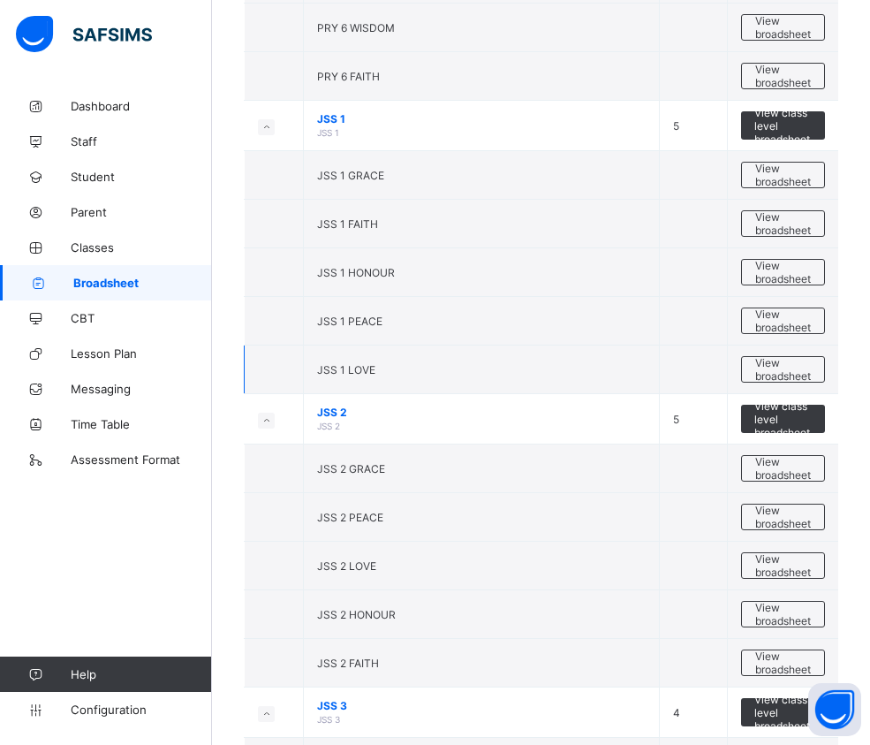
scroll to position [1590, 0]
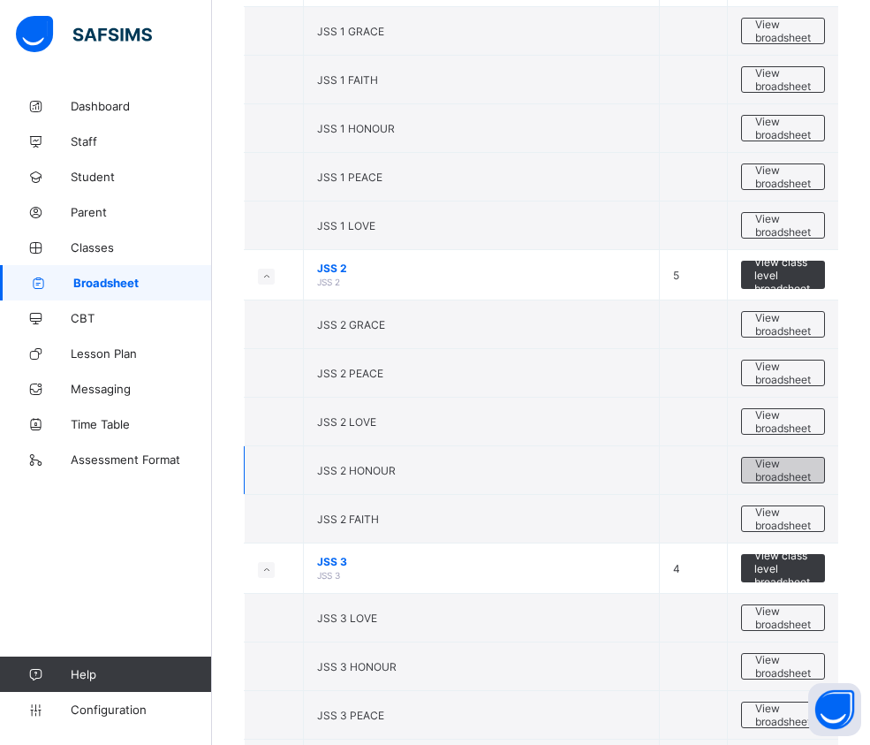
click at [811, 475] on span "View broadsheet" at bounding box center [783, 470] width 56 height 27
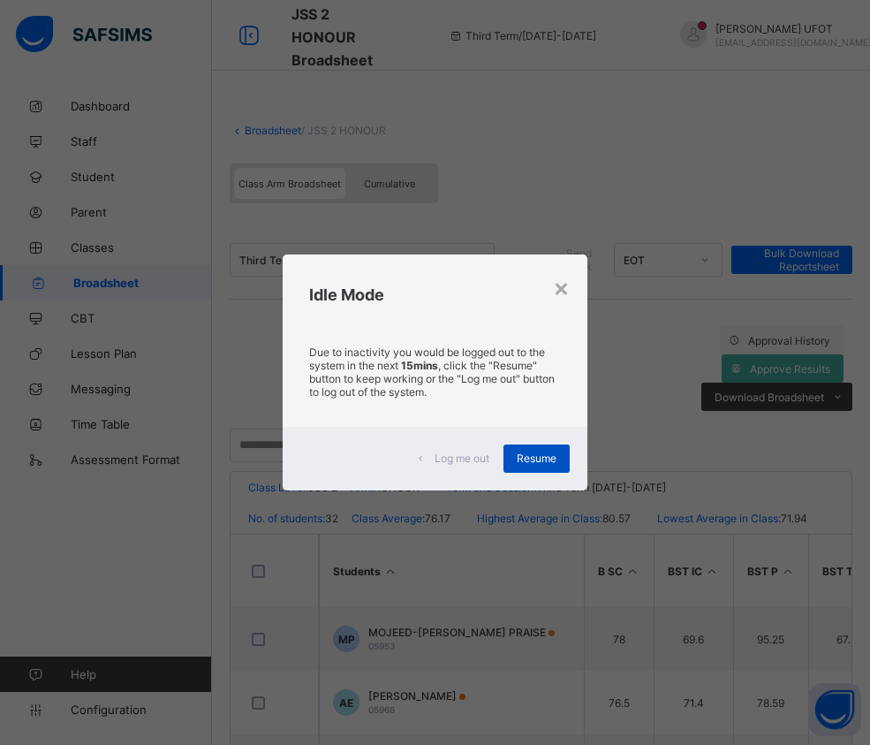
click at [552, 458] on span "Resume" at bounding box center [537, 457] width 40 height 13
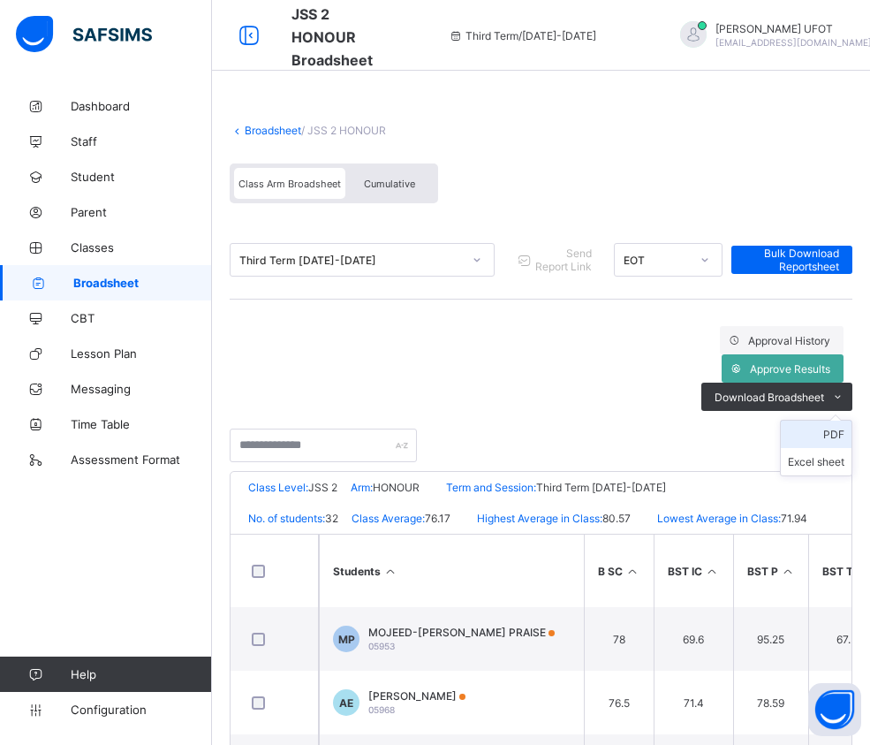
click at [818, 421] on li "PDF" at bounding box center [816, 434] width 71 height 27
click at [280, 130] on link "Broadsheet" at bounding box center [273, 130] width 57 height 13
